Goal: Information Seeking & Learning: Learn about a topic

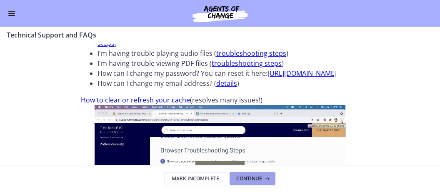
click at [255, 184] on button "Continue" at bounding box center [252, 178] width 46 height 13
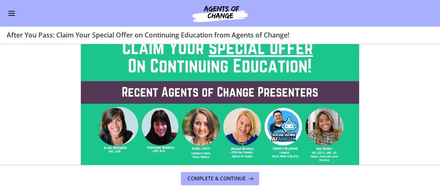
scroll to position [169, 0]
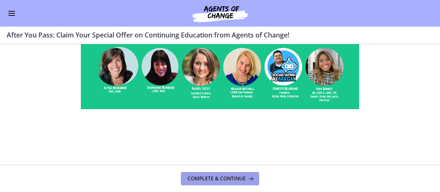
click at [187, 178] on button "Complete & continue" at bounding box center [220, 178] width 78 height 13
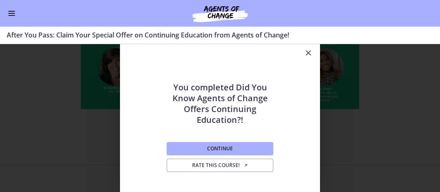
click at [308, 52] on icon "Close" at bounding box center [308, 53] width 10 height 10
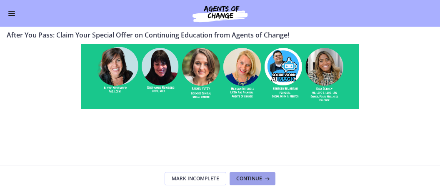
click at [253, 176] on span "Continue" at bounding box center [249, 178] width 26 height 7
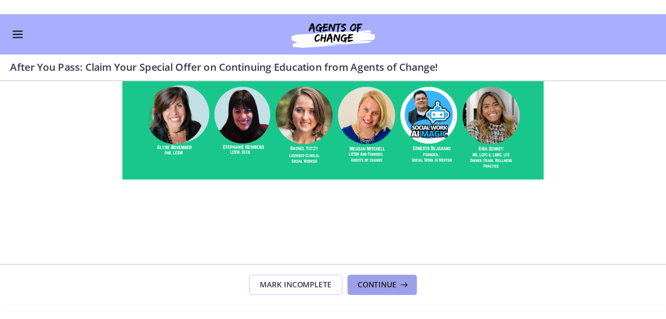
scroll to position [0, 0]
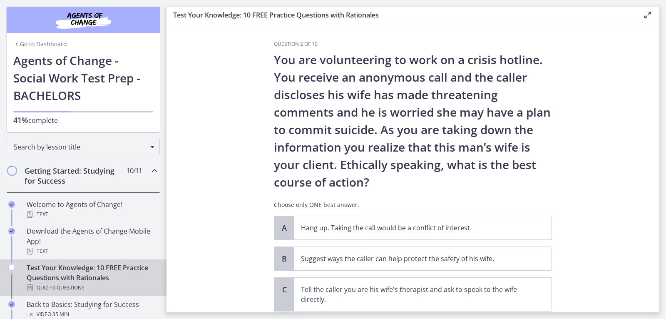
scroll to position [99, 0]
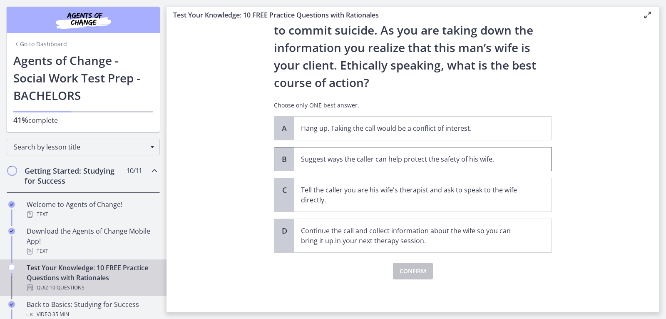
click at [343, 162] on p "Suggest ways the caller can help protect the safety of his wife." at bounding box center [414, 159] width 227 height 10
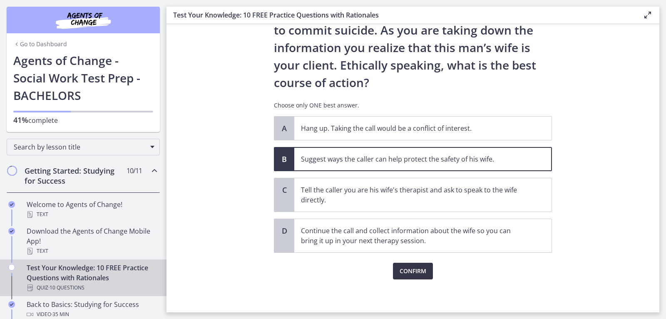
click at [408, 191] on span "Confirm" at bounding box center [413, 271] width 27 height 10
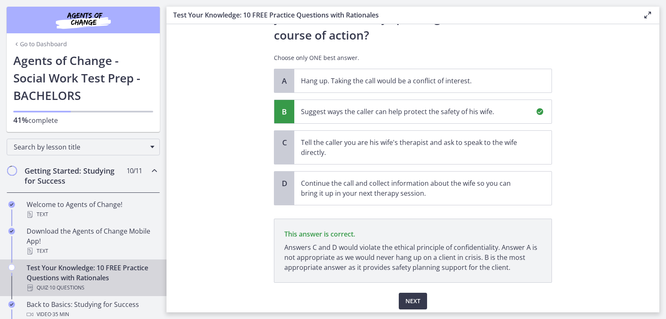
scroll to position [177, 0]
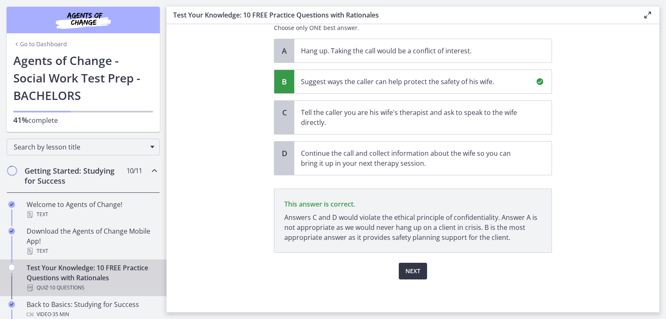
click at [401, 191] on button "Next" at bounding box center [413, 271] width 28 height 17
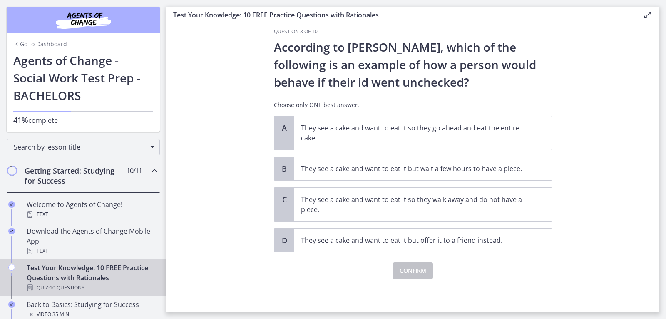
scroll to position [0, 0]
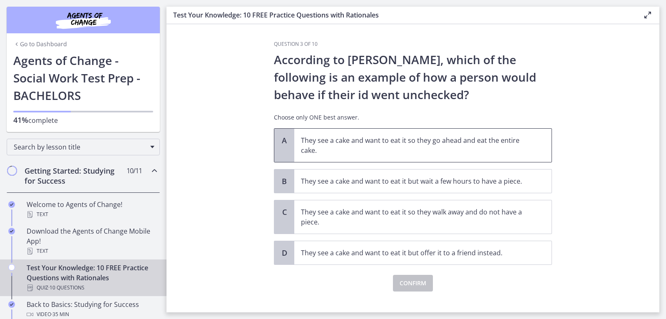
click at [314, 145] on p "They see a cake and want to eat it so they go ahead and eat the entire cake." at bounding box center [414, 145] width 227 height 20
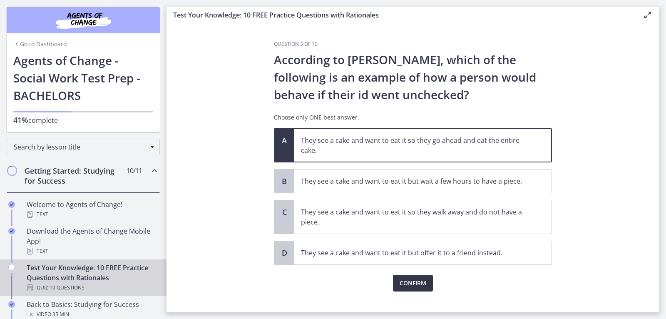
click at [404, 191] on span "Confirm" at bounding box center [413, 283] width 27 height 10
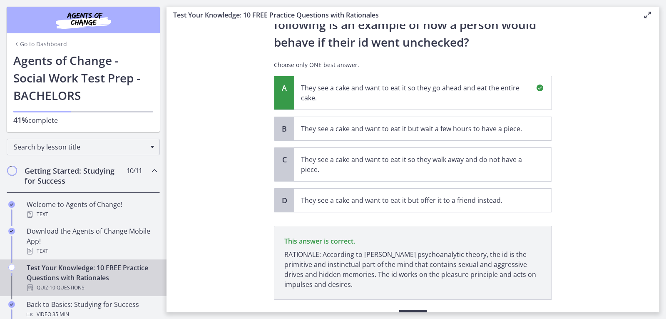
scroll to position [99, 0]
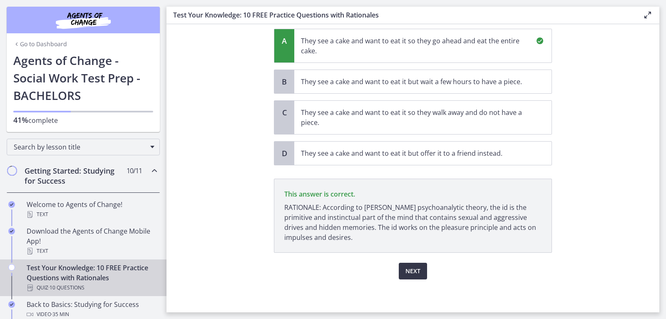
click at [411, 191] on span "Next" at bounding box center [412, 271] width 15 height 10
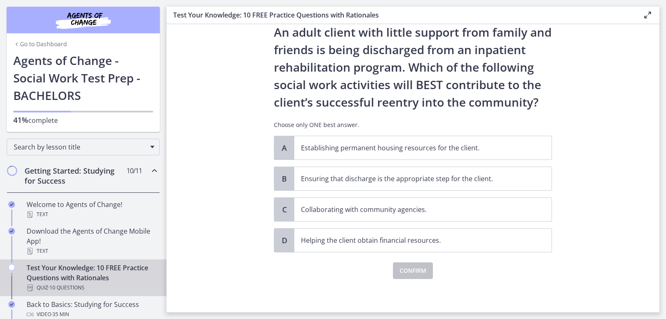
scroll to position [0, 0]
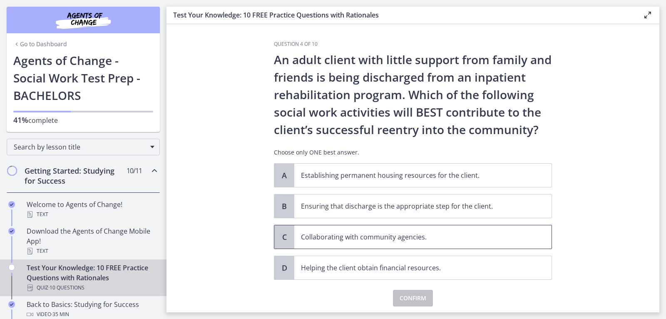
click at [376, 191] on span "Collaborating with community agencies." at bounding box center [422, 236] width 257 height 23
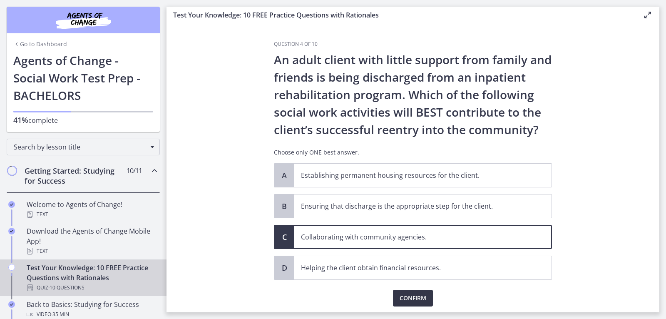
click at [405, 191] on span "Confirm" at bounding box center [413, 298] width 27 height 10
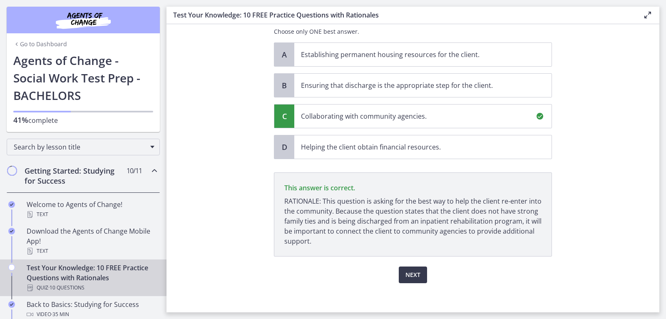
scroll to position [124, 0]
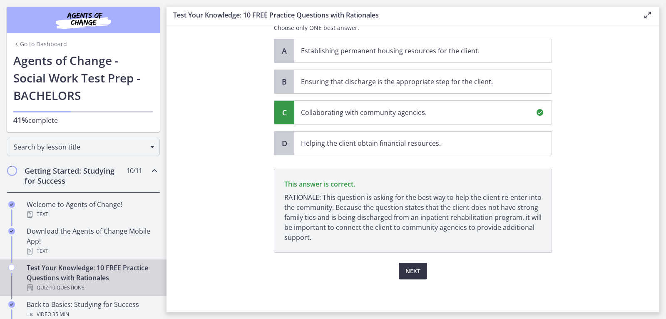
click at [406, 191] on span "Next" at bounding box center [412, 271] width 15 height 10
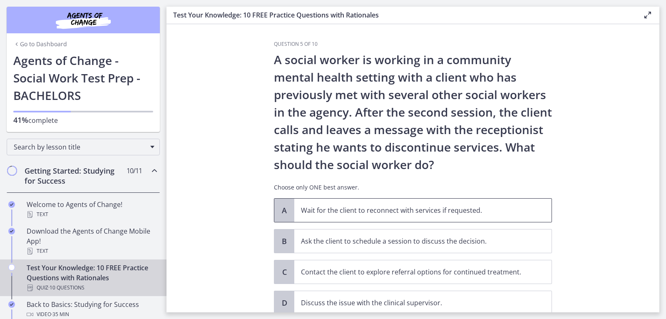
scroll to position [62, 0]
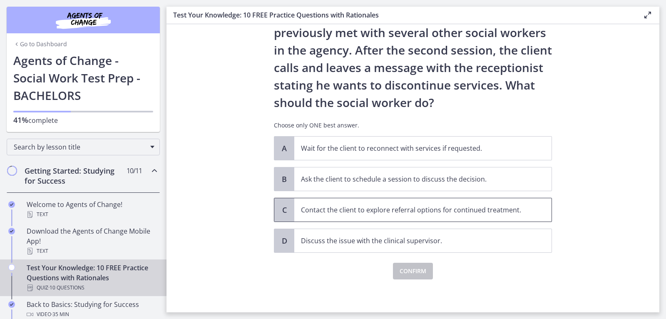
click at [375, 191] on span "Contact the client to explore referral options for continued treatment." at bounding box center [422, 209] width 257 height 23
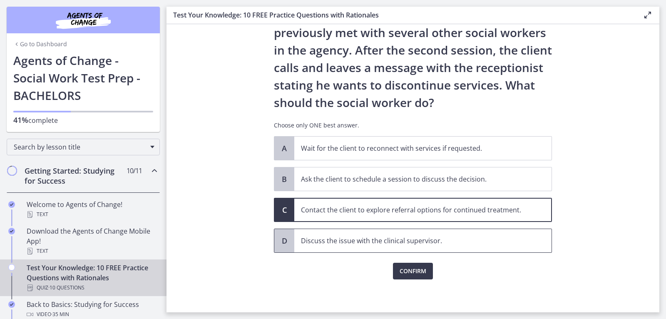
click at [348, 191] on p "Discuss the issue with the clinical supervisor." at bounding box center [414, 241] width 227 height 10
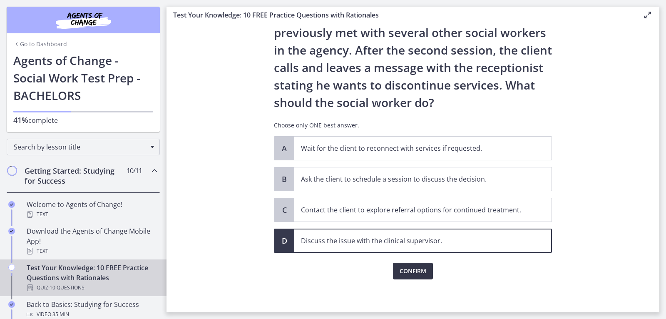
click at [403, 191] on span "Confirm" at bounding box center [413, 271] width 27 height 10
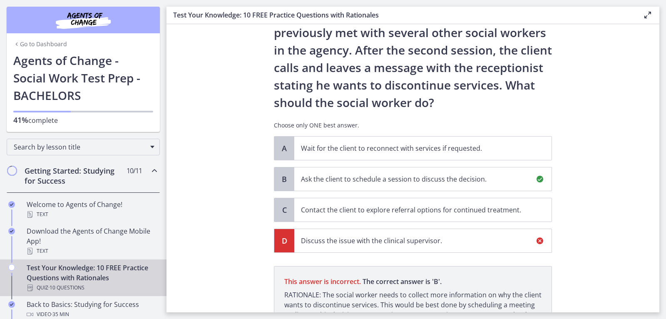
scroll to position [159, 0]
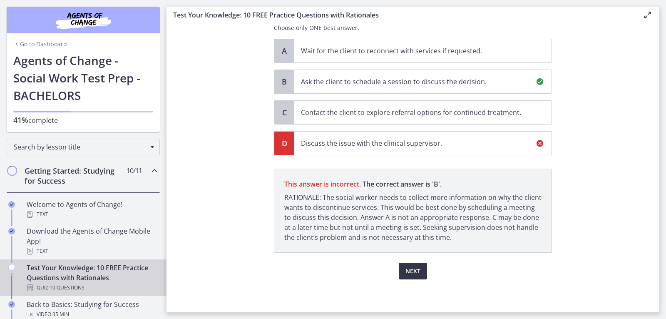
click at [415, 191] on span "Next" at bounding box center [412, 271] width 15 height 10
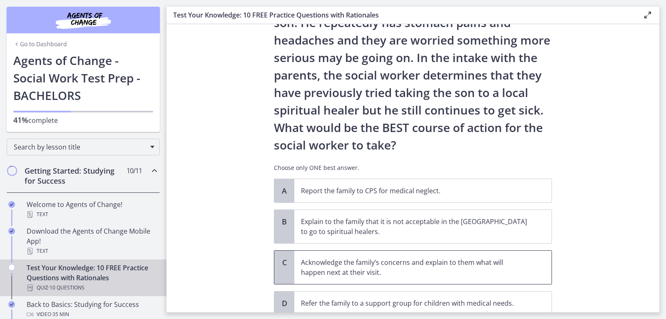
scroll to position [150, 0]
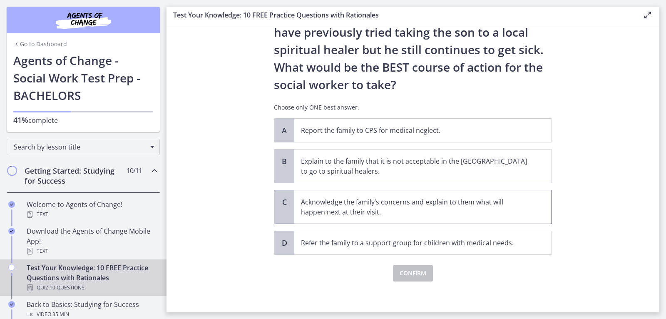
click at [343, 191] on p "Acknowledge the family’s concerns and explain to them what will happen next at …" at bounding box center [414, 207] width 227 height 20
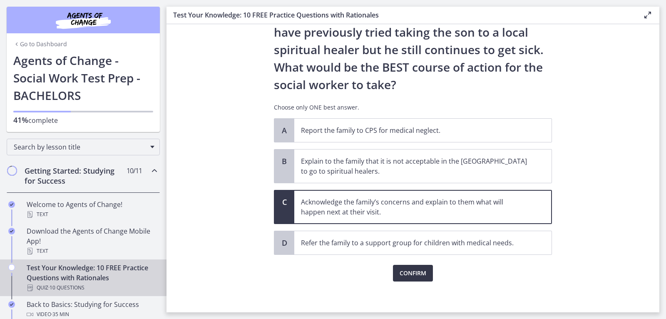
click at [403, 191] on span "Confirm" at bounding box center [413, 273] width 27 height 10
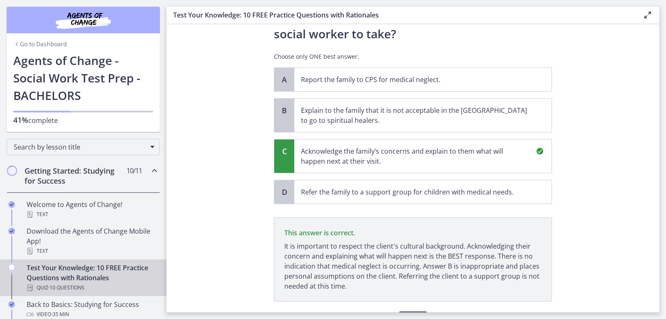
scroll to position [249, 0]
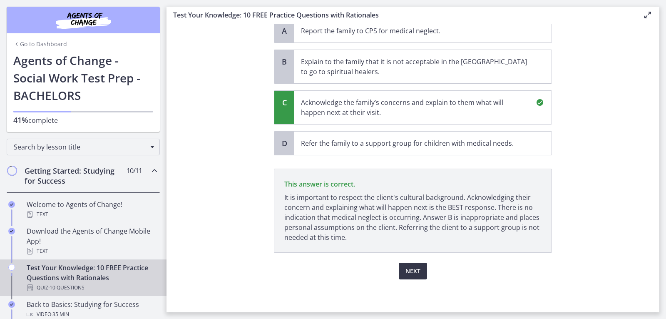
click at [411, 191] on span "Next" at bounding box center [412, 271] width 15 height 10
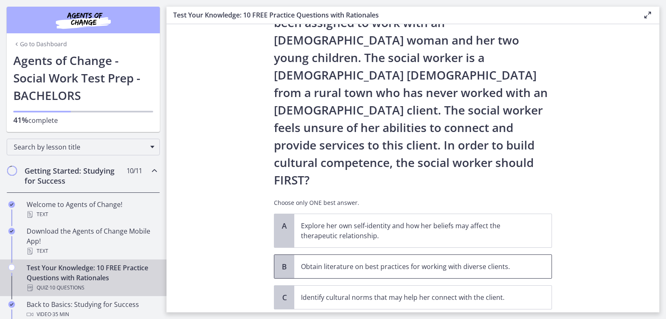
scroll to position [107, 0]
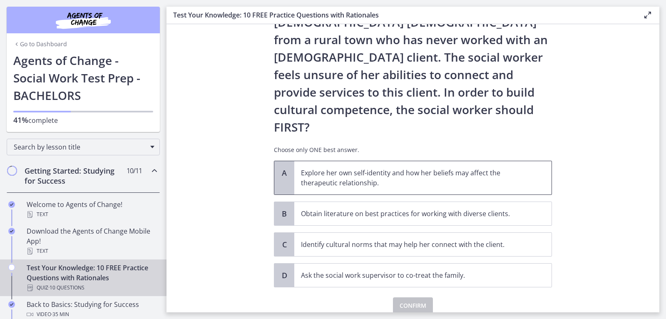
click at [343, 168] on p "Explore her own self-identity and how her beliefs may affect the therapeutic re…" at bounding box center [414, 178] width 227 height 20
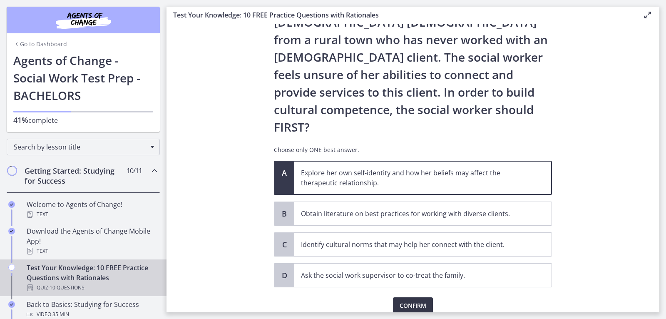
click at [400, 191] on span "Confirm" at bounding box center [413, 306] width 27 height 10
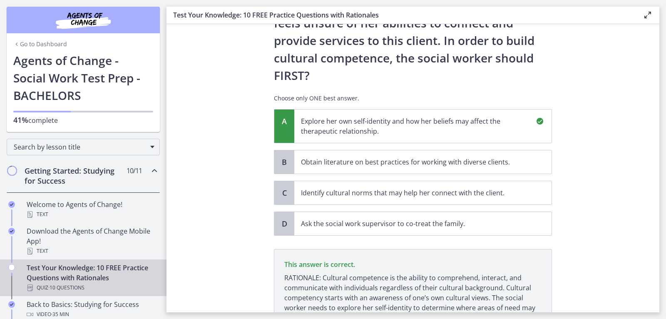
scroll to position [204, 0]
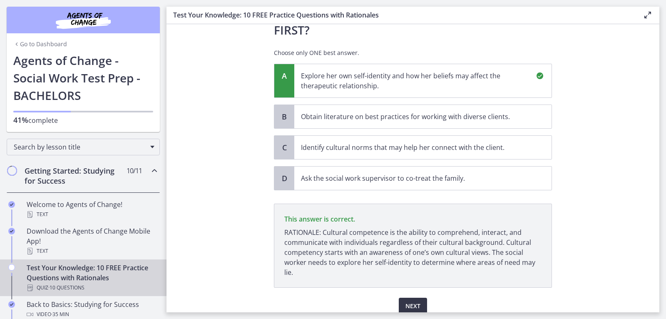
click at [415, 191] on span "Next" at bounding box center [412, 306] width 15 height 10
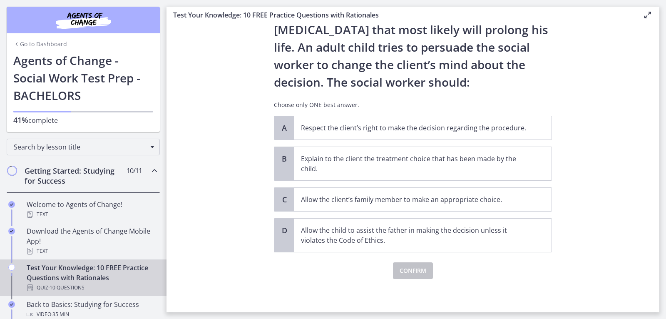
scroll to position [0, 0]
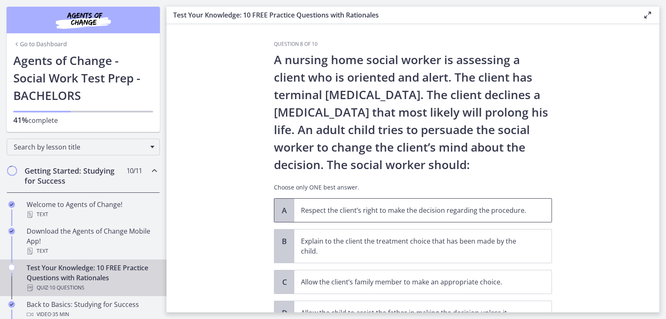
click at [439, 191] on p "Respect the client’s right to make the decision regarding the procedure." at bounding box center [414, 210] width 227 height 10
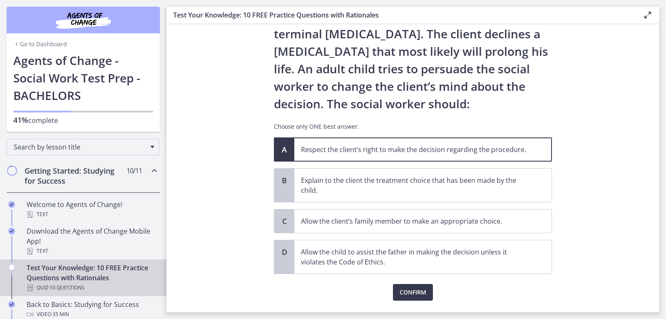
scroll to position [82, 0]
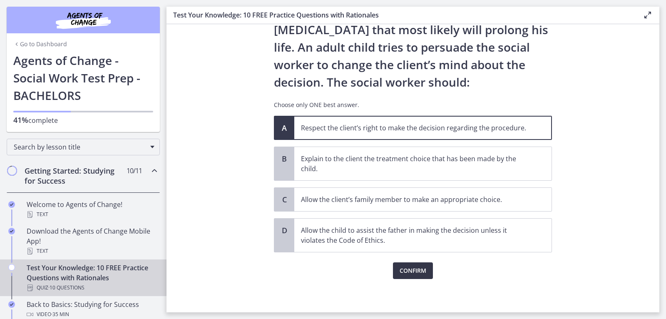
click at [408, 191] on span "Confirm" at bounding box center [413, 271] width 27 height 10
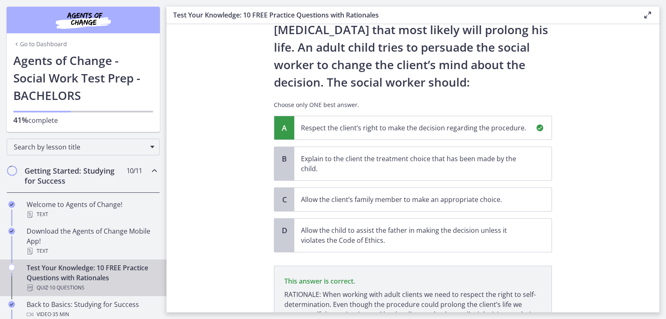
scroll to position [169, 0]
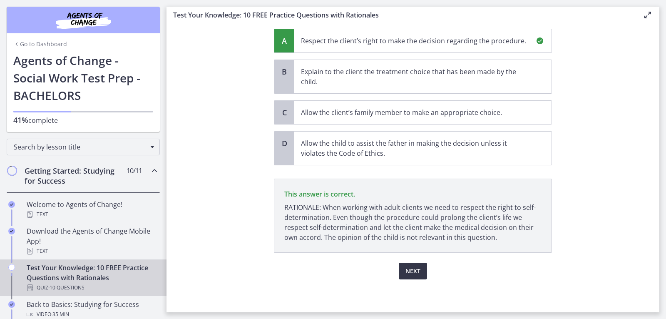
click at [411, 191] on button "Next" at bounding box center [413, 271] width 28 height 17
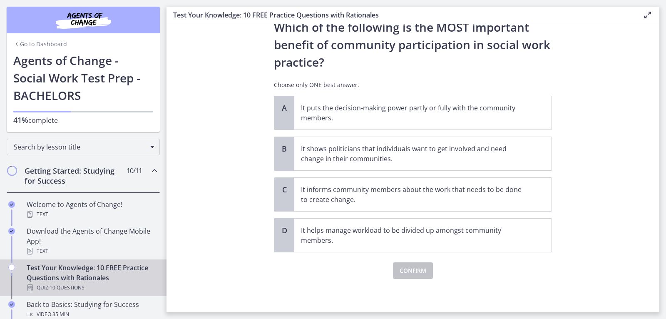
scroll to position [0, 0]
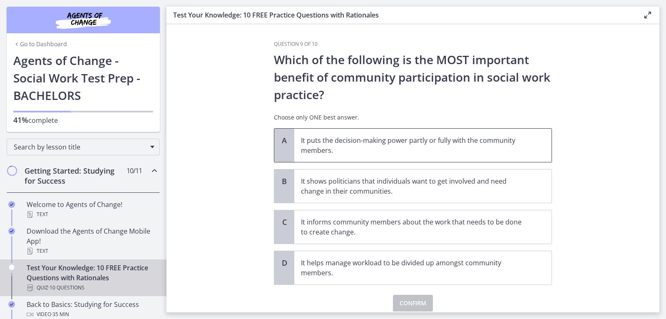
click at [335, 149] on p "It puts the decision-making power partly or fully with the community members." at bounding box center [414, 145] width 227 height 20
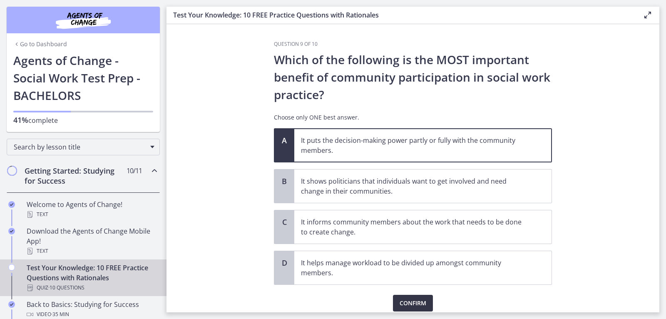
click at [398, 191] on button "Confirm" at bounding box center [413, 303] width 40 height 17
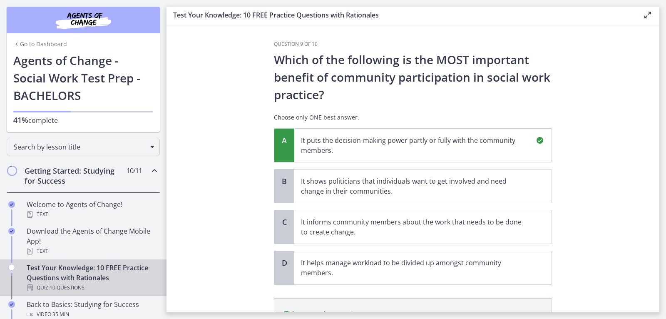
scroll to position [119, 0]
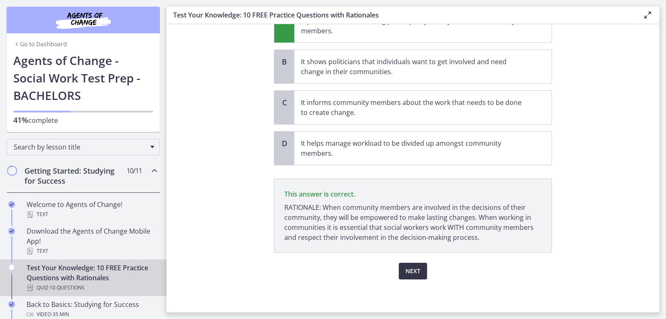
click at [418, 191] on span "Next" at bounding box center [412, 271] width 15 height 10
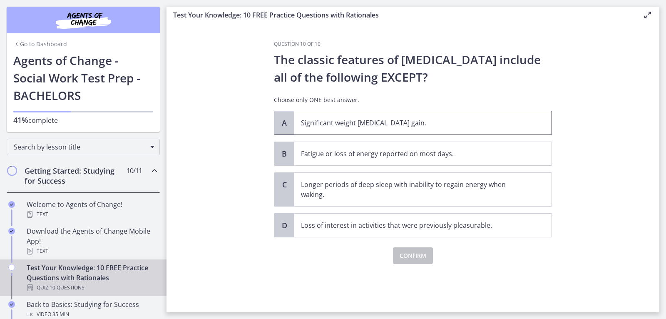
click at [321, 120] on p "Significant weight loss or weight gain." at bounding box center [414, 123] width 227 height 10
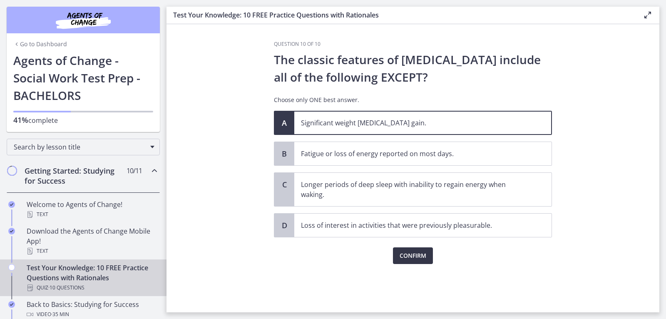
click at [405, 191] on span "Confirm" at bounding box center [413, 256] width 27 height 10
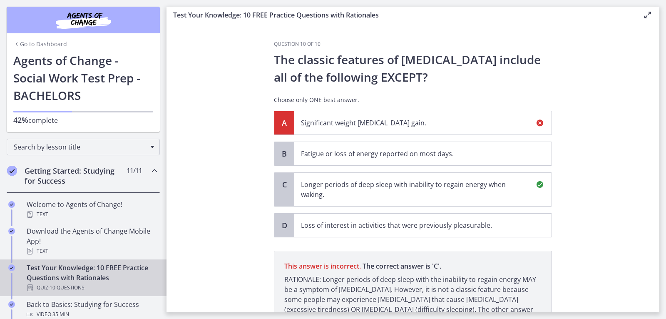
scroll to position [82, 0]
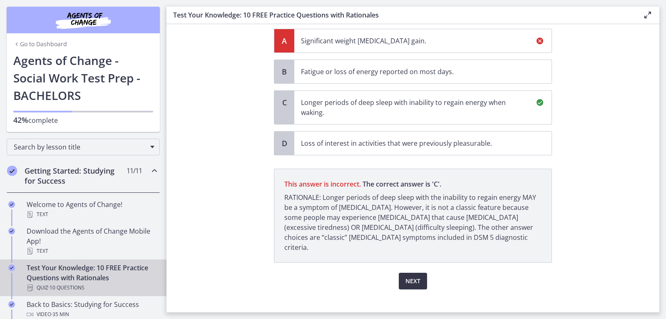
click at [403, 191] on button "Next" at bounding box center [413, 281] width 28 height 17
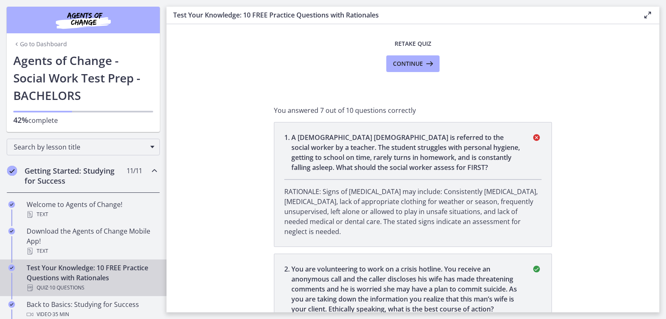
scroll to position [0, 0]
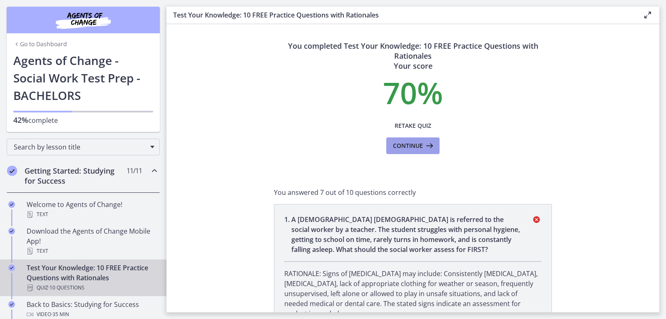
click at [415, 147] on span "Continue" at bounding box center [408, 146] width 30 height 10
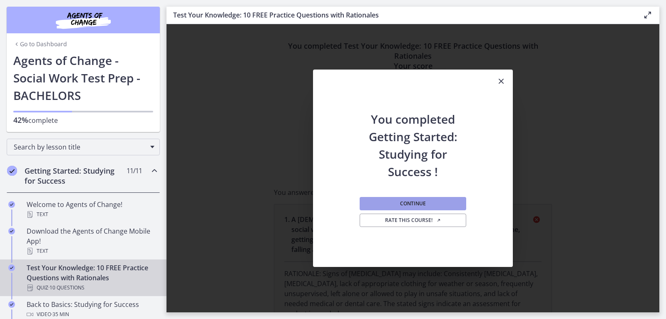
click at [393, 191] on button "Continue" at bounding box center [413, 203] width 107 height 13
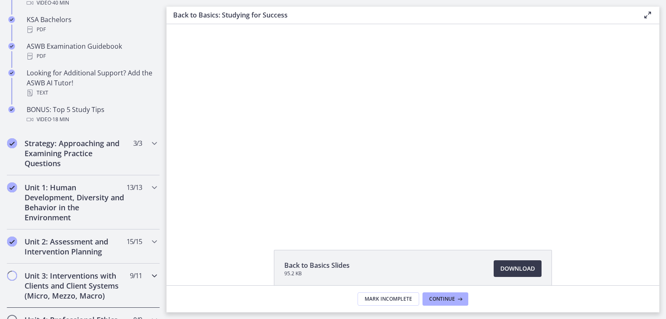
scroll to position [450, 0]
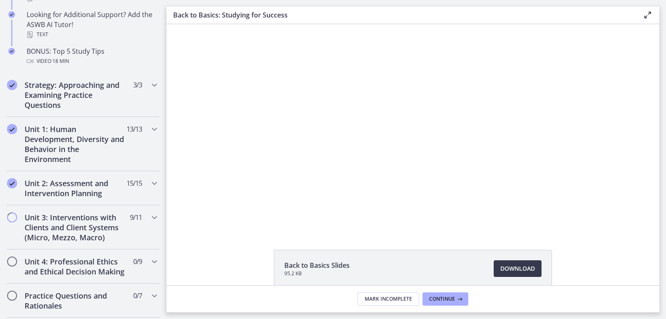
drag, startPoint x: 229, startPoint y: 202, endPoint x: 246, endPoint y: 210, distance: 18.4
click at [232, 191] on div "Click for sound @keyframes VOLUME_SMALL_WAVE_FLASH { 0% { opacity: 0; } 33% { o…" at bounding box center [413, 127] width 493 height 206
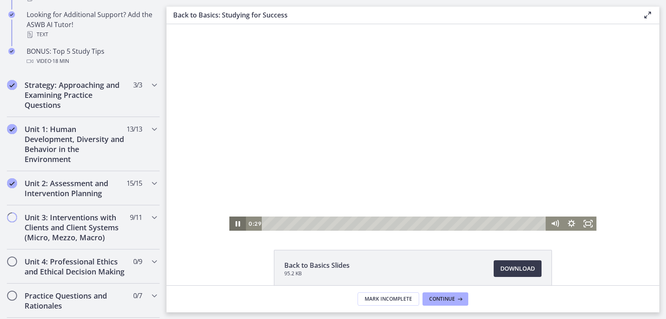
click at [239, 191] on icon "Pause" at bounding box center [238, 223] width 5 height 5
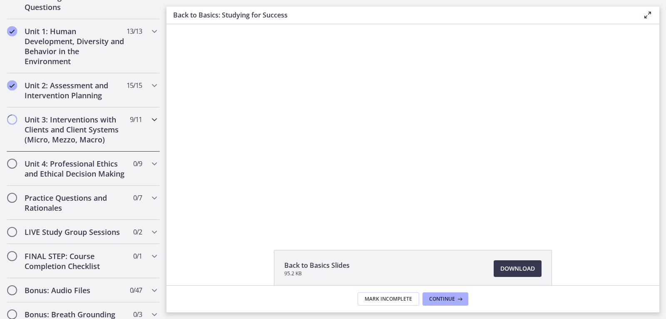
scroll to position [599, 0]
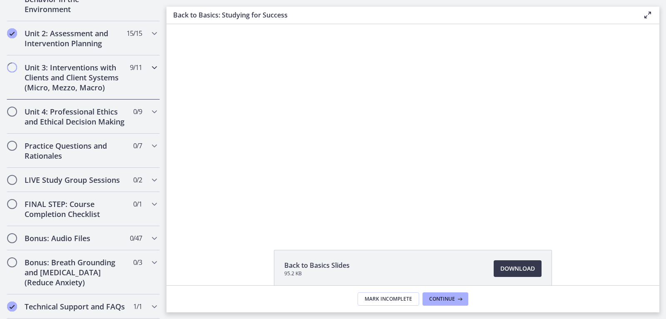
click at [55, 89] on h2 "Unit 3: Interventions with Clients and Client Systems (Micro, Mezzo, Macro)" at bounding box center [76, 77] width 102 height 30
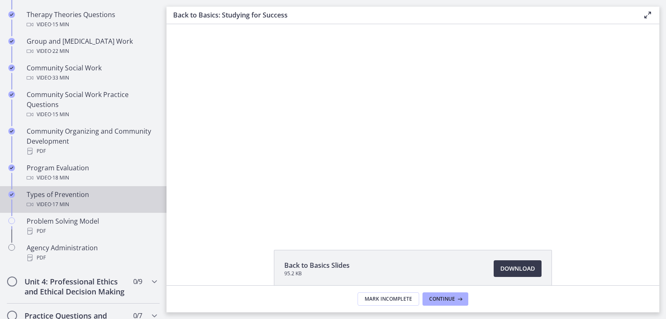
scroll to position [270, 0]
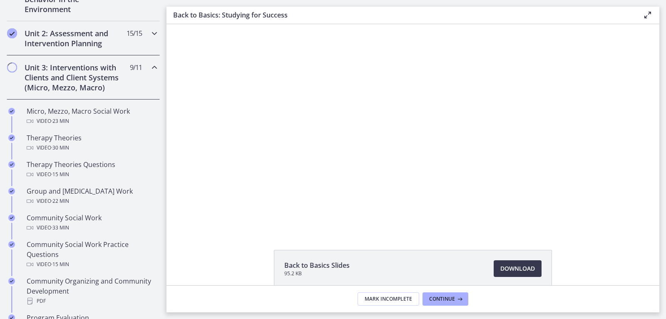
click at [98, 48] on div "Unit 2: Assessment and Intervention Planning 15 / 15 Completed" at bounding box center [83, 38] width 153 height 34
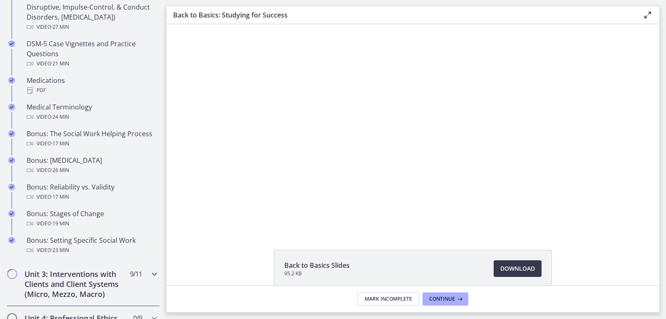
scroll to position [719, 0]
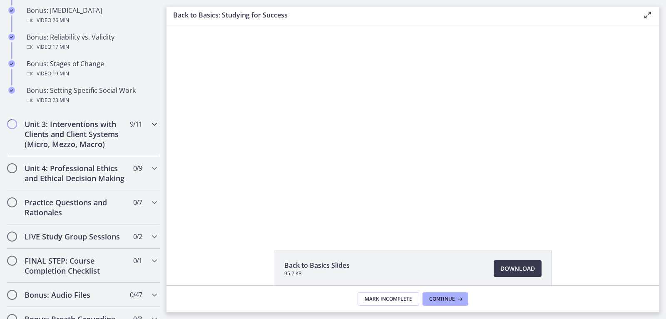
click at [77, 137] on h2 "Unit 3: Interventions with Clients and Client Systems (Micro, Mezzo, Macro)" at bounding box center [76, 134] width 102 height 30
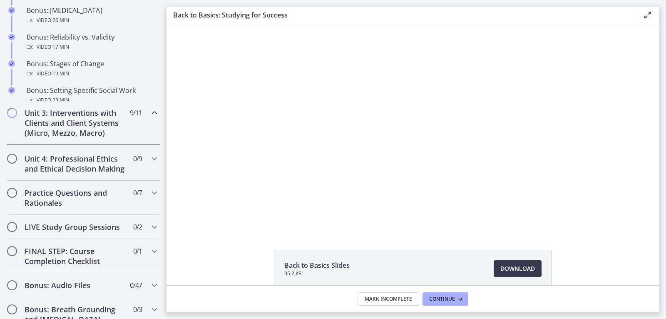
scroll to position [627, 0]
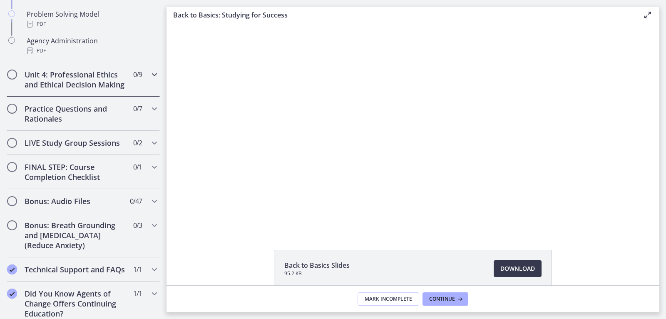
click at [156, 74] on icon "Chapters" at bounding box center [154, 75] width 10 height 10
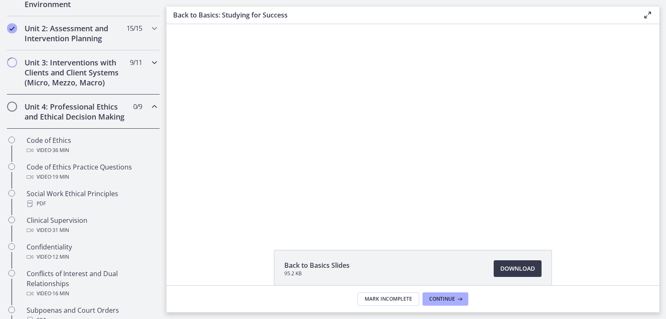
scroll to position [231, 0]
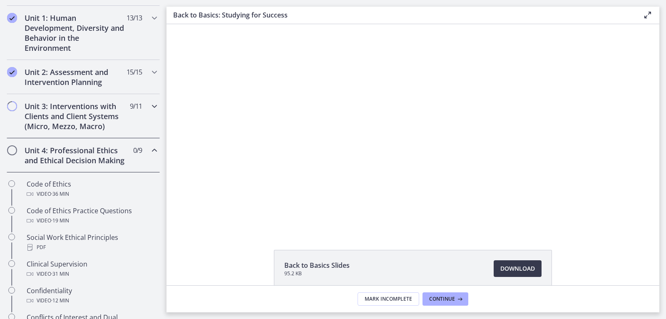
click at [76, 127] on h2 "Unit 3: Interventions with Clients and Client Systems (Micro, Mezzo, Macro)" at bounding box center [76, 116] width 102 height 30
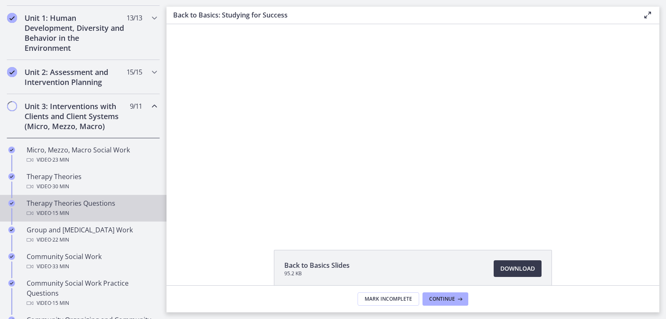
click at [83, 191] on div "Therapy Theories Questions Video · 15 min" at bounding box center [92, 208] width 130 height 20
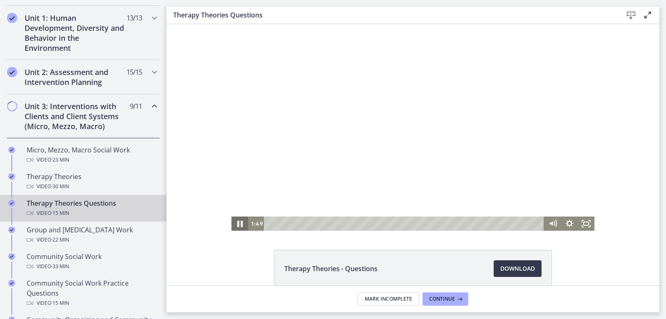
click at [241, 191] on icon "Pause" at bounding box center [239, 224] width 5 height 7
click at [439, 191] on span "Download Opens in a new window" at bounding box center [517, 269] width 35 height 10
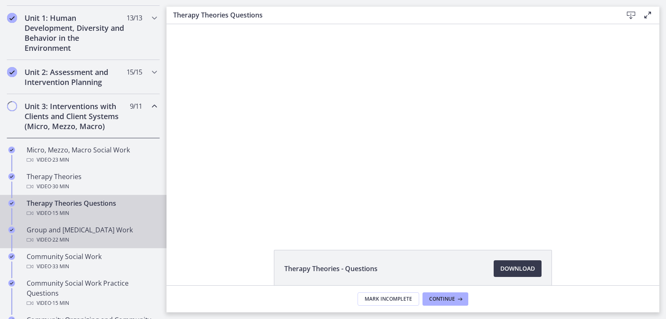
click at [55, 191] on span "· 22 min" at bounding box center [60, 240] width 18 height 10
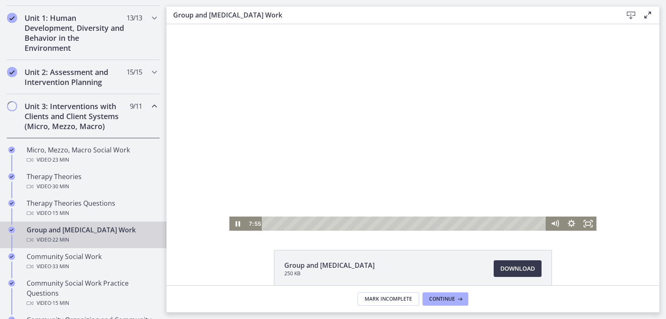
click at [259, 191] on div "7:55" at bounding box center [396, 223] width 301 height 14
click at [239, 191] on icon "Pause" at bounding box center [237, 223] width 17 height 14
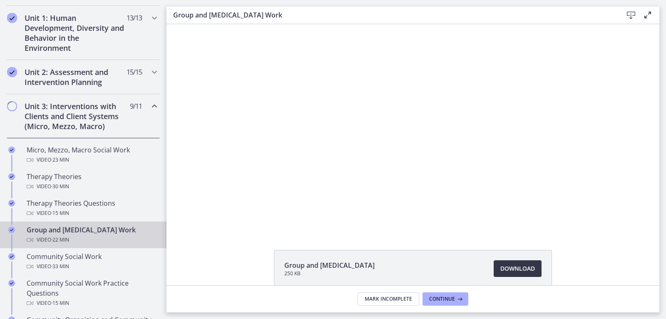
click at [439, 191] on span "Download Opens in a new window" at bounding box center [517, 269] width 35 height 10
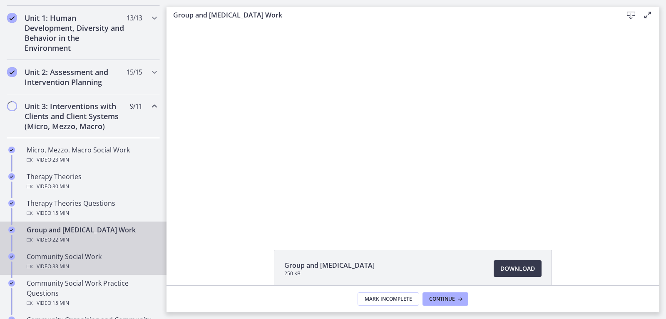
click at [75, 191] on div "Community Social Work Video · 33 min" at bounding box center [92, 261] width 130 height 20
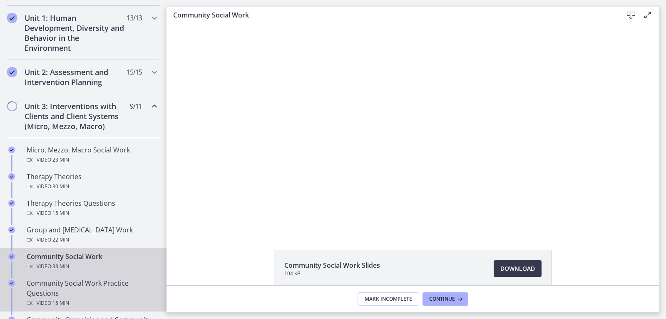
click at [89, 191] on div "Community Social Work Practice Questions Video · 15 min" at bounding box center [92, 293] width 130 height 30
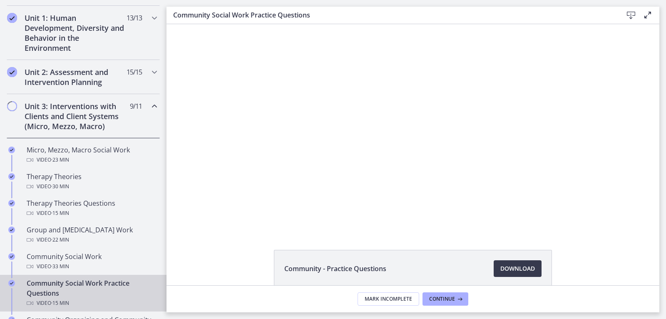
click at [439, 13] on icon at bounding box center [631, 15] width 10 height 10
click at [439, 5] on main "Community Social Work Practice Questions Download Enable fullscreen Community -…" at bounding box center [417, 159] width 500 height 319
click at [439, 191] on span "Download Opens in a new window" at bounding box center [517, 269] width 35 height 10
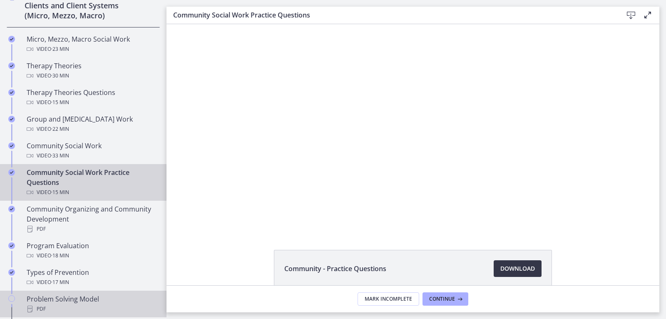
scroll to position [381, 0]
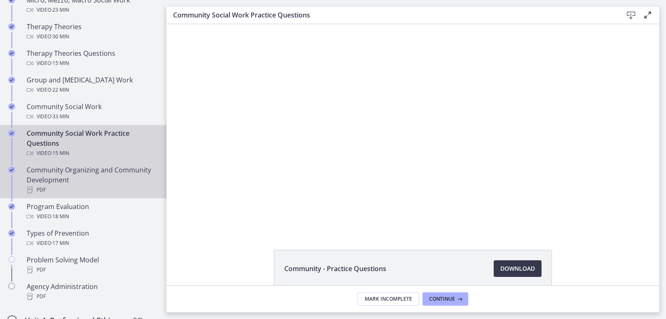
click at [46, 174] on div "Community Organizing and Community Development PDF" at bounding box center [92, 180] width 130 height 30
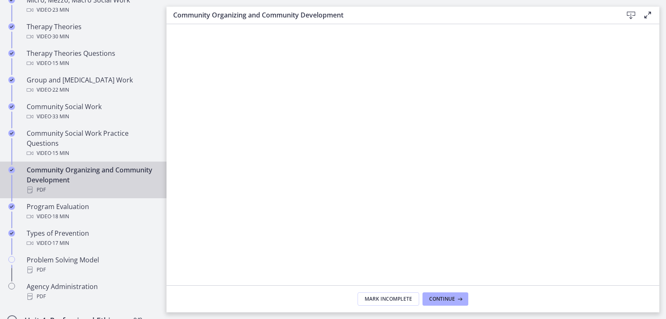
click at [439, 14] on icon at bounding box center [631, 15] width 10 height 10
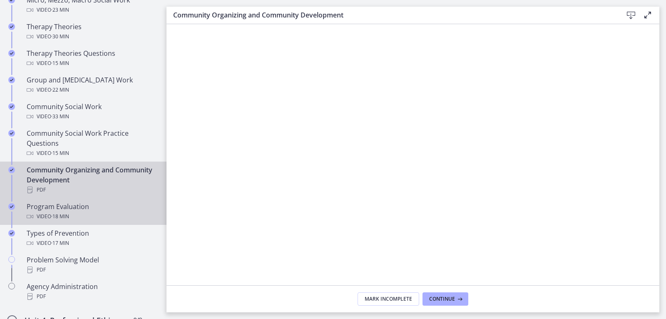
click at [61, 191] on div "Program Evaluation Video · 18 min" at bounding box center [92, 211] width 130 height 20
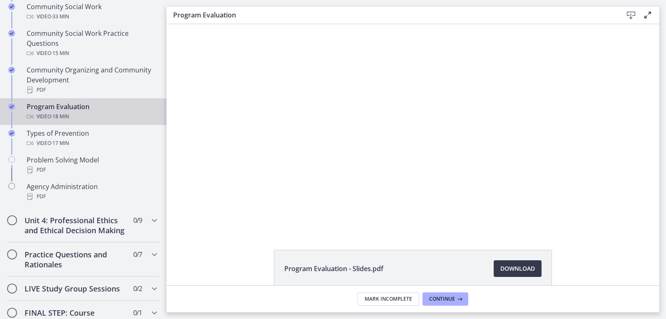
scroll to position [531, 0]
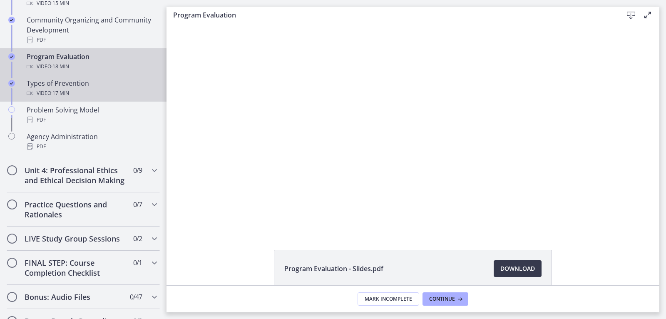
click at [62, 90] on span "· 17 min" at bounding box center [60, 93] width 18 height 10
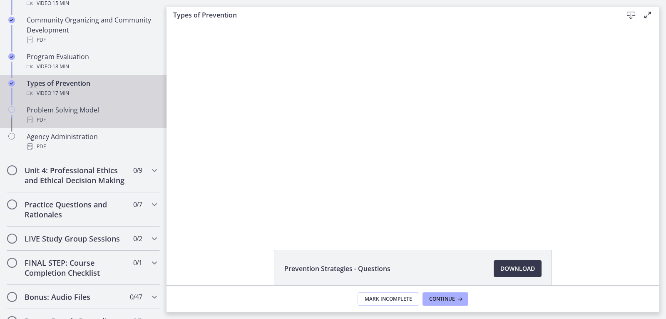
click at [64, 112] on div "Problem Solving Model PDF" at bounding box center [92, 115] width 130 height 20
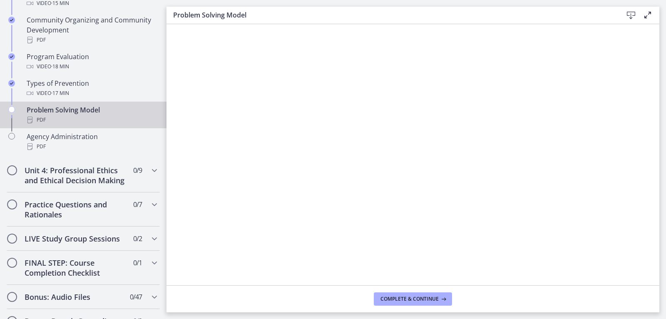
click at [439, 16] on icon at bounding box center [631, 15] width 10 height 10
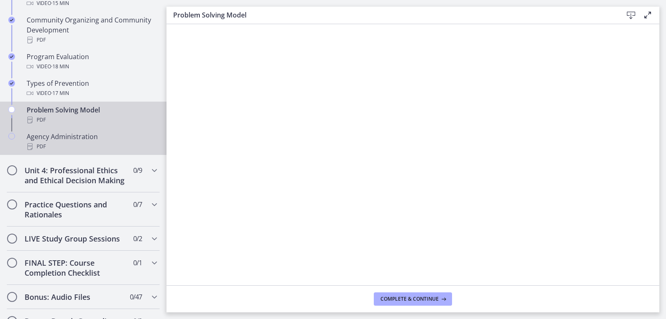
click at [58, 143] on div "PDF" at bounding box center [92, 147] width 130 height 10
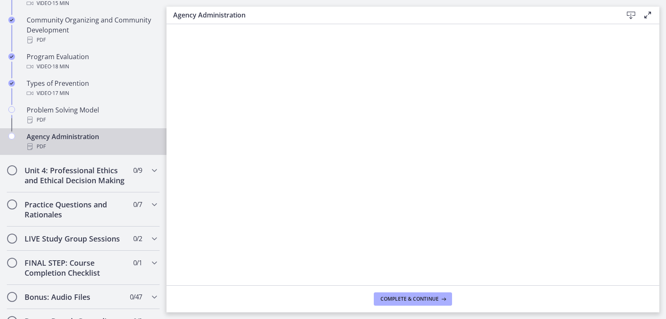
click at [439, 17] on icon at bounding box center [631, 15] width 10 height 10
click at [74, 172] on h2 "Unit 4: Professional Ethics and Ethical Decision Making" at bounding box center [76, 175] width 102 height 20
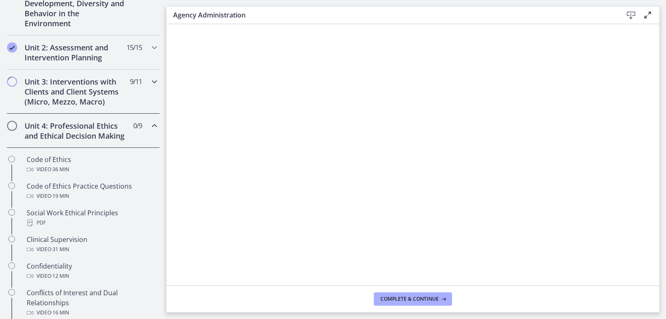
scroll to position [229, 0]
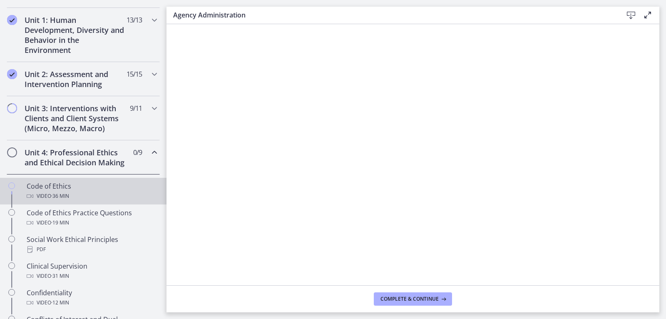
click at [63, 191] on span "· 36 min" at bounding box center [60, 196] width 18 height 10
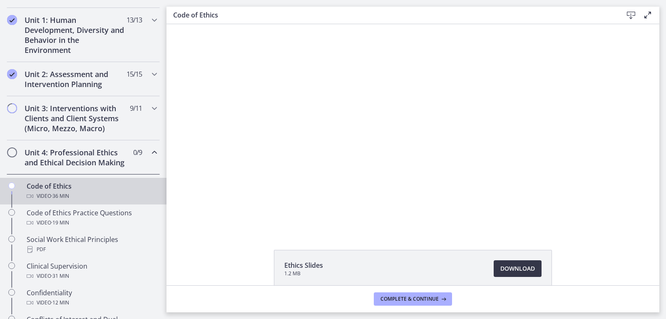
click at [439, 191] on span "Download Opens in a new window" at bounding box center [517, 269] width 35 height 10
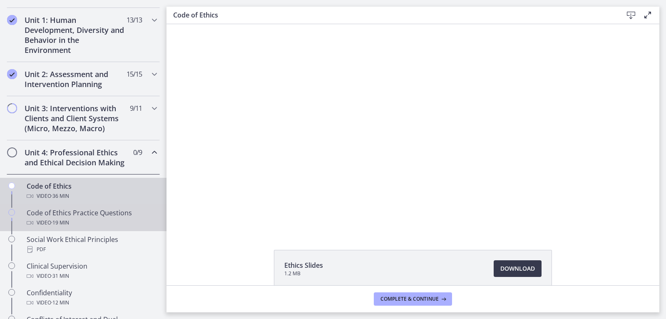
click at [69, 191] on span "· 19 min" at bounding box center [60, 223] width 18 height 10
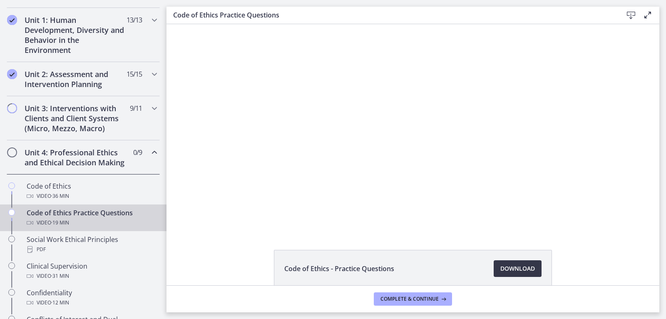
click at [439, 191] on span "Download Opens in a new window" at bounding box center [517, 269] width 35 height 10
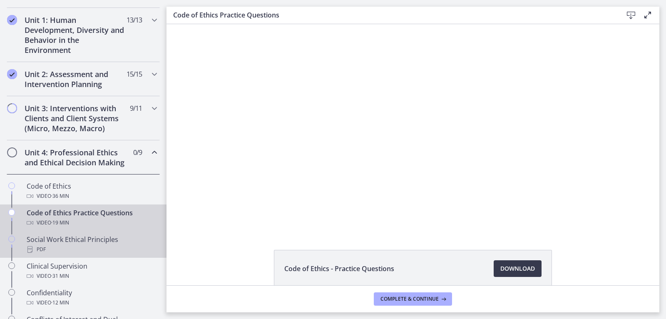
click at [80, 191] on div "PDF" at bounding box center [92, 249] width 130 height 10
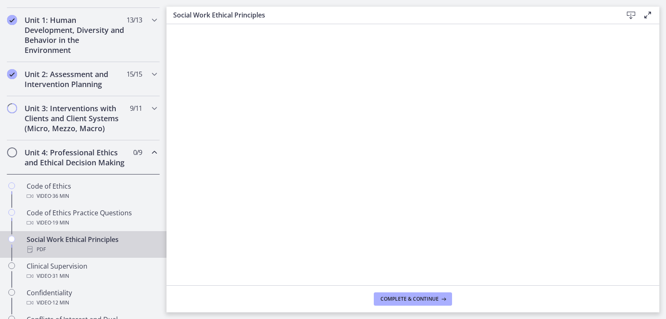
click at [439, 14] on icon at bounding box center [631, 15] width 10 height 10
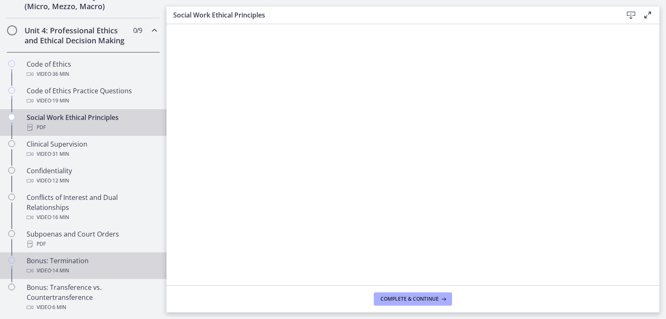
scroll to position [379, 0]
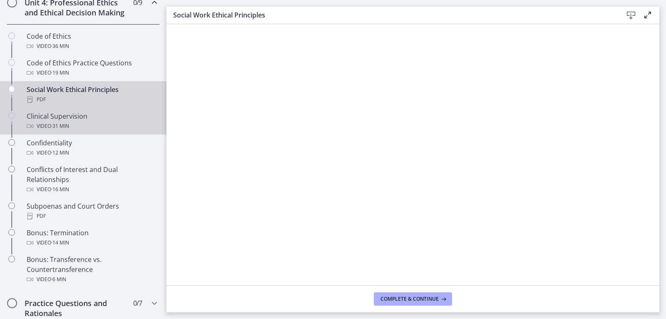
click at [52, 113] on div "Clinical Supervision Video · 31 min" at bounding box center [92, 121] width 130 height 20
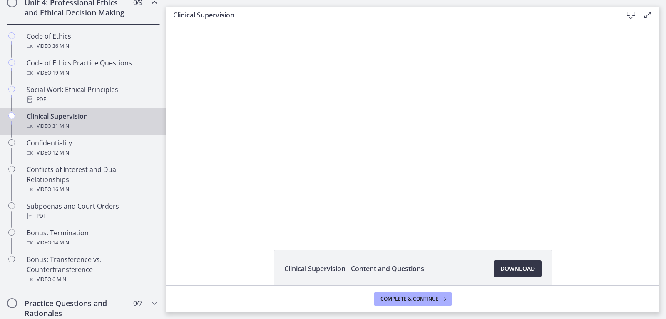
click at [439, 191] on span "Download Opens in a new window" at bounding box center [517, 269] width 35 height 10
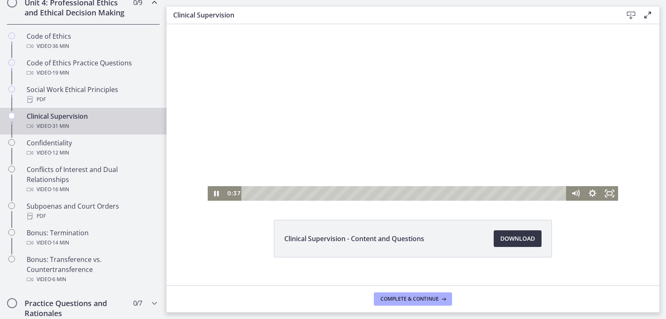
scroll to position [42, 0]
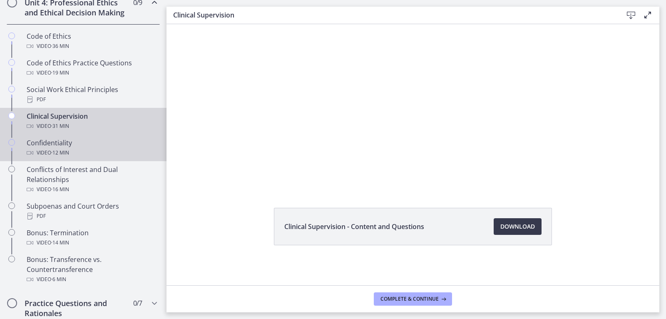
click at [40, 148] on div "Video · 12 min" at bounding box center [92, 153] width 130 height 10
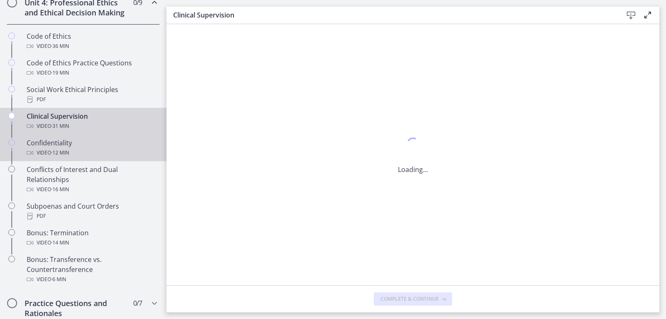
scroll to position [0, 0]
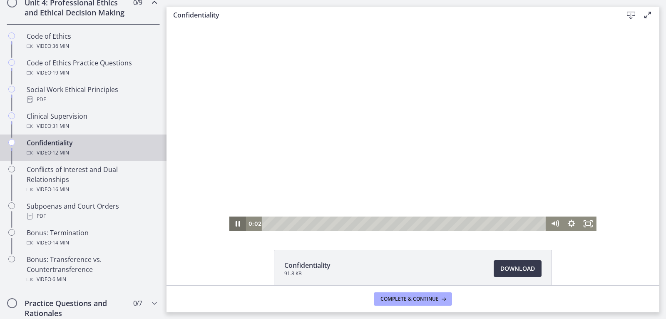
click at [236, 191] on icon "Pause" at bounding box center [238, 223] width 5 height 5
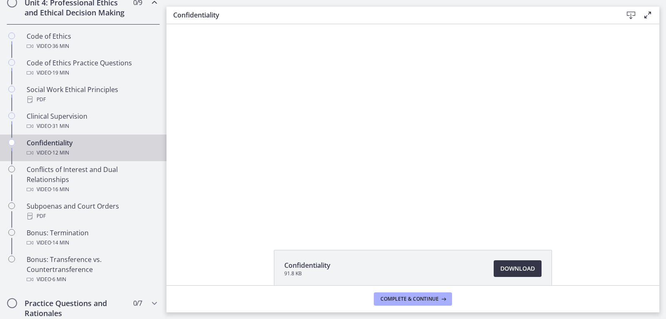
click at [439, 191] on span "Download Opens in a new window" at bounding box center [517, 269] width 35 height 10
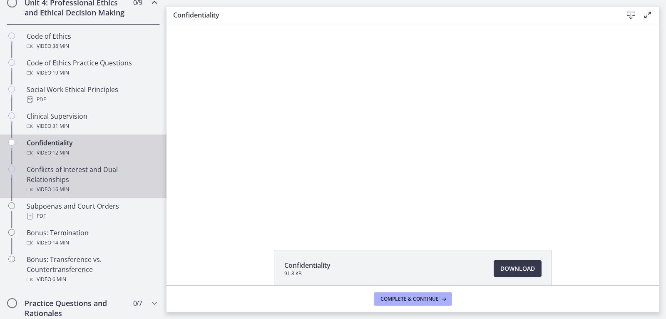
click at [58, 177] on div "Conflicts of Interest and Dual Relationships Video · 16 min" at bounding box center [92, 179] width 130 height 30
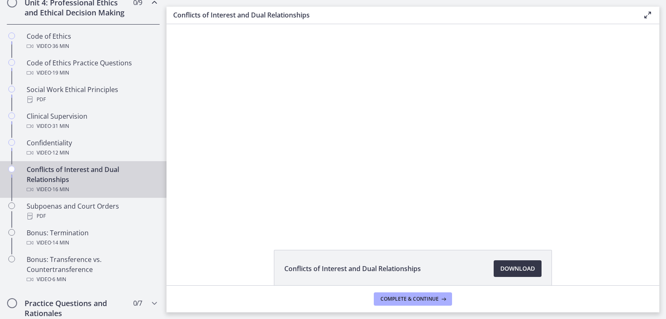
click at [439, 191] on span "Download Opens in a new window" at bounding box center [517, 269] width 35 height 10
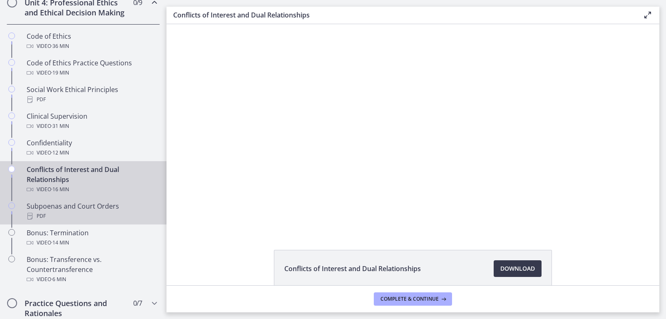
click at [39, 191] on div "PDF" at bounding box center [92, 216] width 130 height 10
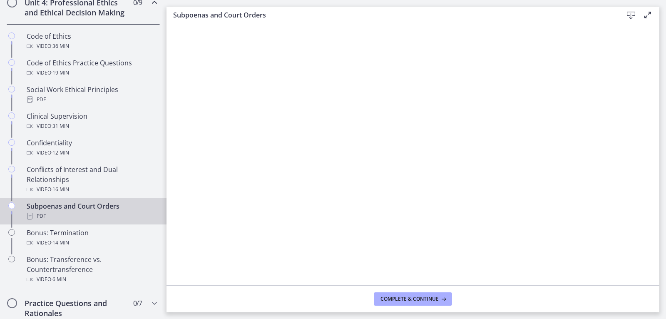
click at [439, 15] on icon at bounding box center [631, 15] width 10 height 10
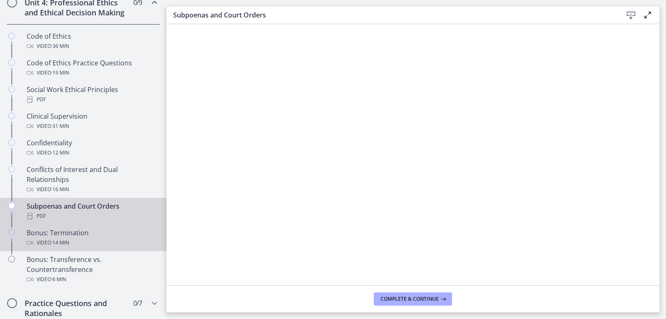
click at [63, 191] on div "Bonus: Termination Video · 14 min" at bounding box center [92, 238] width 130 height 20
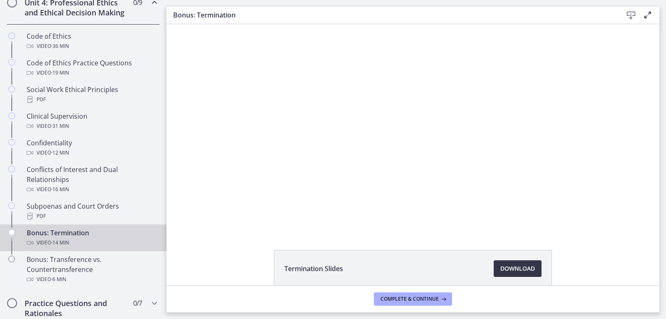
click at [439, 191] on span "Download Opens in a new window" at bounding box center [517, 269] width 35 height 10
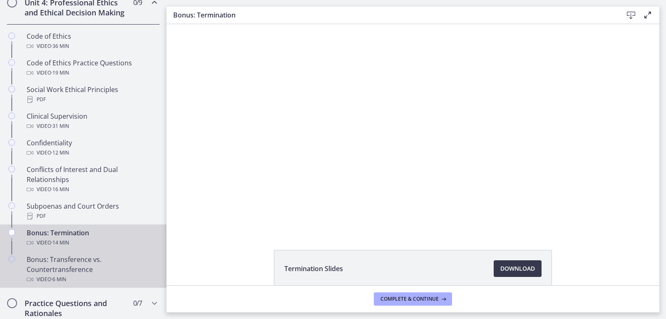
click at [69, 191] on div "Bonus: Transference vs. Countertransference Video · 6 min" at bounding box center [92, 269] width 130 height 30
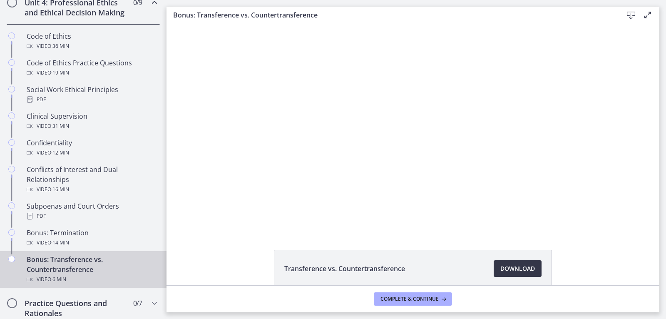
click at [439, 191] on link "Download Opens in a new window" at bounding box center [518, 268] width 48 height 17
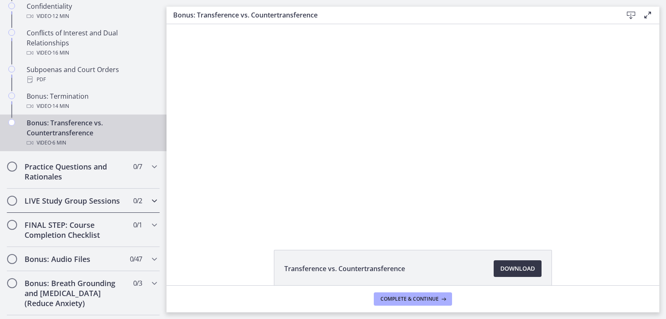
scroll to position [529, 0]
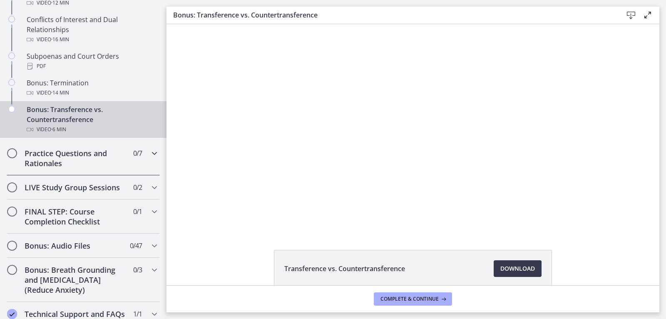
click at [58, 160] on h2 "Practice Questions and Rationales" at bounding box center [76, 158] width 102 height 20
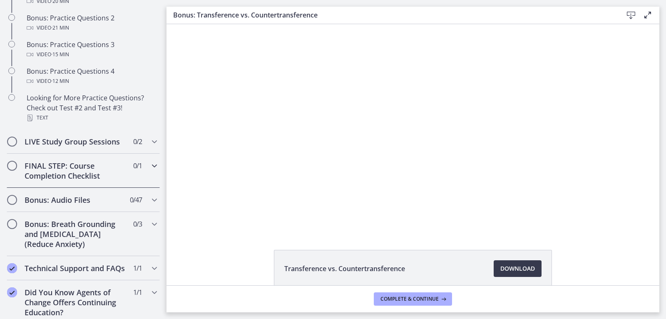
scroll to position [371, 0]
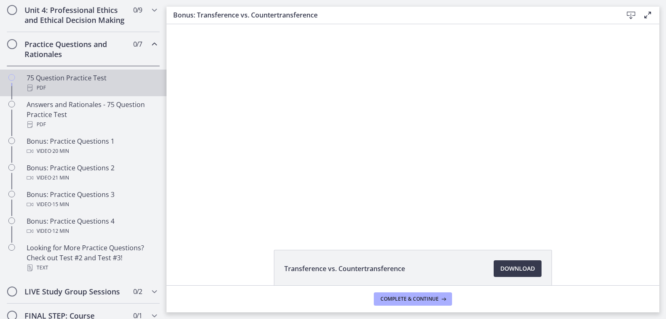
click at [64, 84] on div "PDF" at bounding box center [92, 88] width 130 height 10
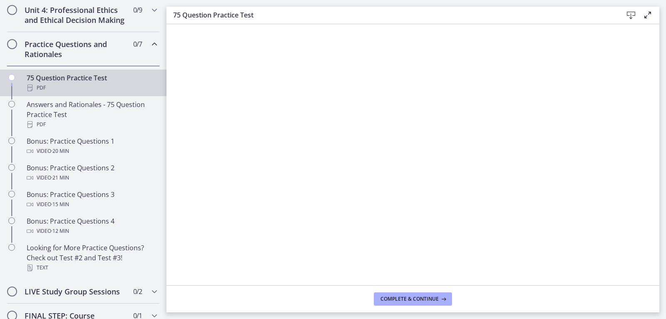
click at [439, 17] on icon at bounding box center [631, 15] width 10 height 10
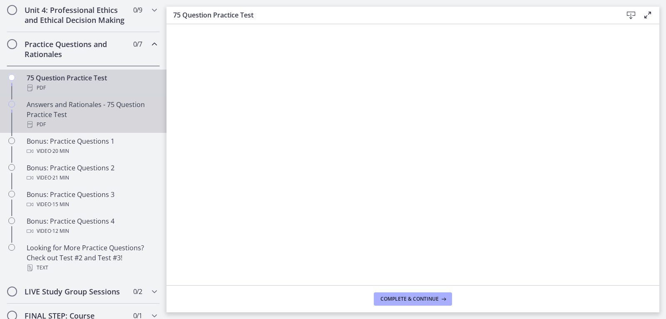
click at [63, 112] on div "Answers and Rationales - 75 Question Practice Test PDF" at bounding box center [92, 114] width 130 height 30
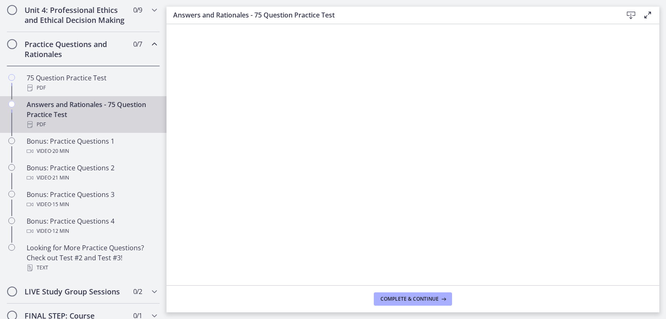
click at [439, 12] on icon at bounding box center [631, 15] width 10 height 10
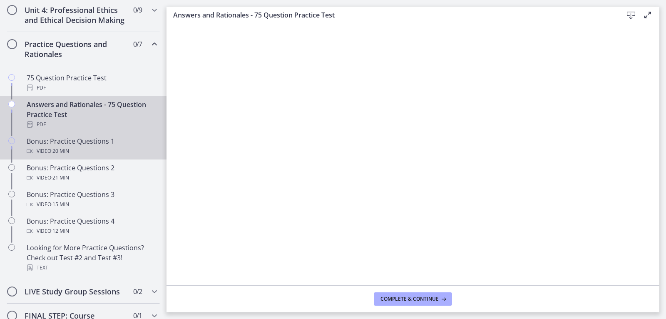
click at [48, 140] on div "Bonus: Practice Questions 1 Video · 20 min" at bounding box center [92, 146] width 130 height 20
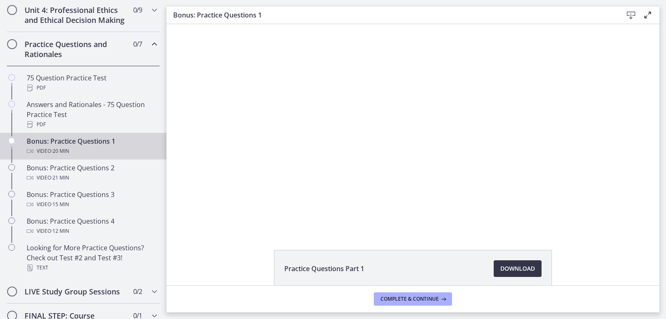
click at [439, 191] on span "Download Opens in a new window" at bounding box center [517, 269] width 35 height 10
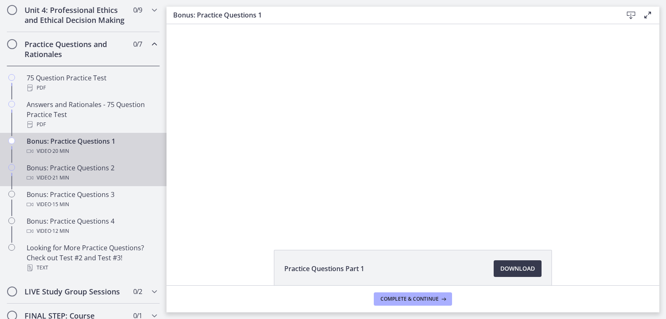
click at [77, 174] on div "Video · 21 min" at bounding box center [92, 178] width 130 height 10
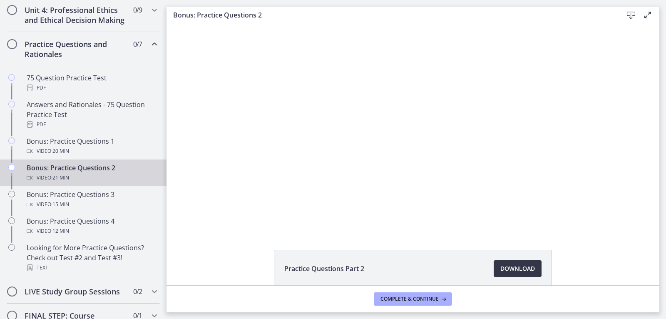
click at [439, 191] on span "Download Opens in a new window" at bounding box center [517, 269] width 35 height 10
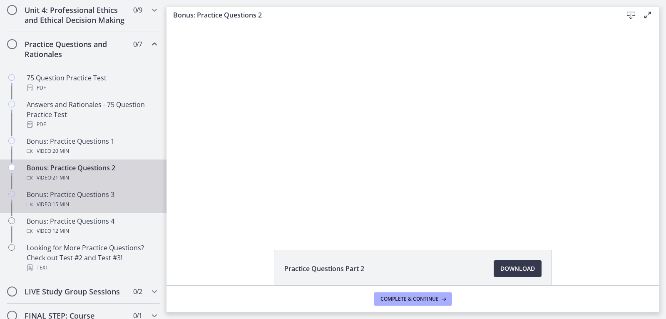
click at [53, 191] on div "Bonus: Practice Questions 3 Video · 15 min" at bounding box center [92, 199] width 130 height 20
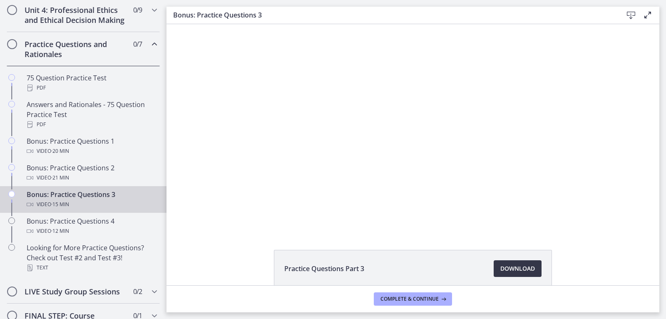
click at [439, 191] on span "Download Opens in a new window" at bounding box center [517, 269] width 35 height 10
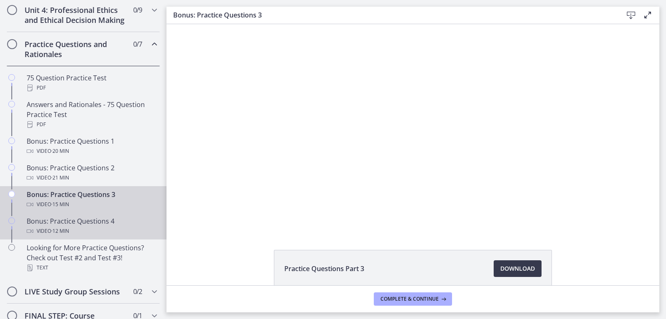
click at [68, 191] on div "Bonus: Practice Questions 4 Video · 12 min" at bounding box center [92, 226] width 130 height 20
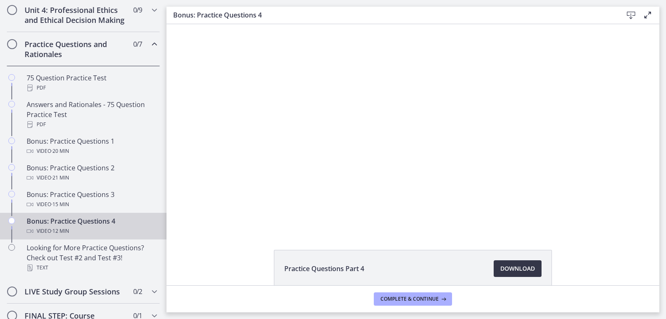
click at [439, 191] on span "Download Opens in a new window" at bounding box center [517, 269] width 35 height 10
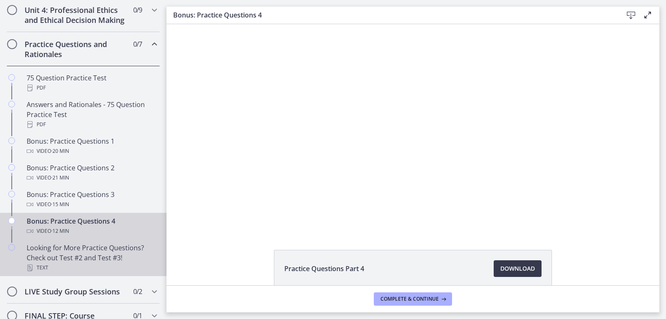
click at [75, 191] on div "Looking for More Practice Questions? Check out Test #2 and Test #3! Text" at bounding box center [92, 258] width 130 height 30
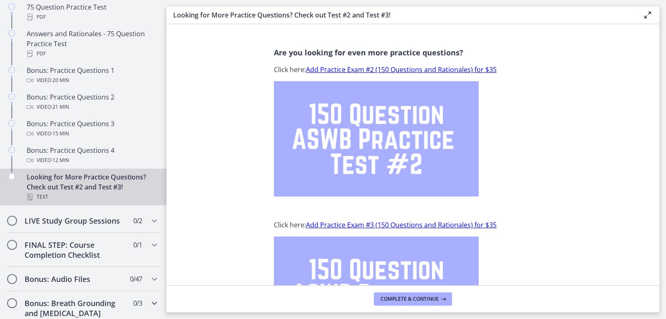
scroll to position [521, 0]
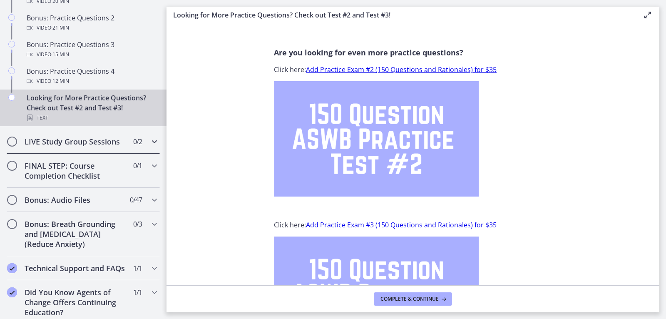
click at [49, 143] on h2 "LIVE Study Group Sessions" at bounding box center [76, 142] width 102 height 10
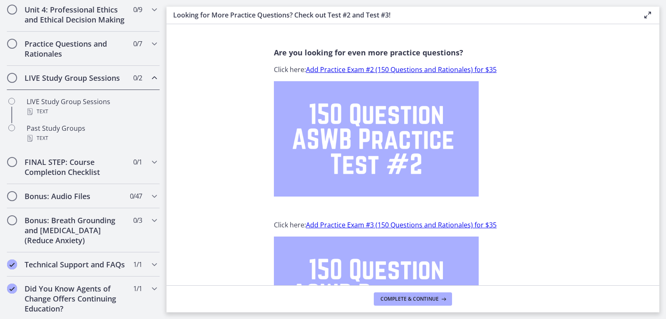
scroll to position [372, 0]
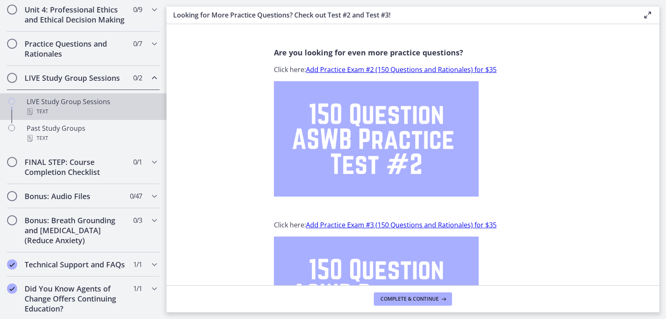
click at [66, 100] on div "LIVE Study Group Sessions Text" at bounding box center [92, 107] width 130 height 20
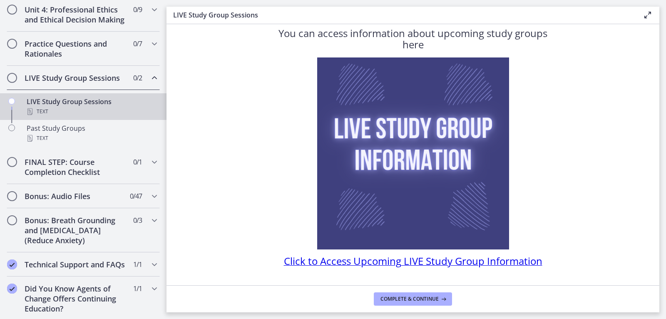
scroll to position [42, 0]
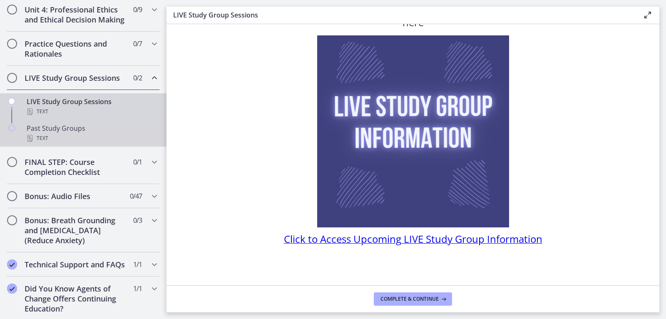
click at [56, 142] on div "Text" at bounding box center [92, 138] width 130 height 10
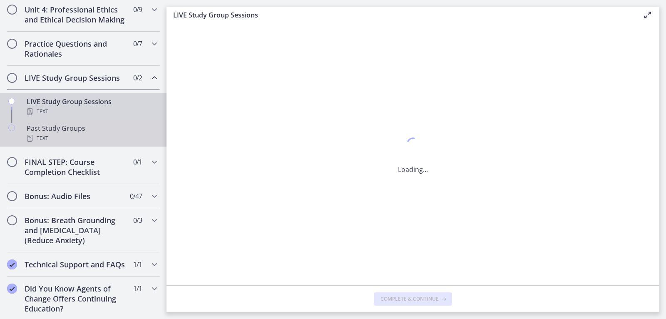
scroll to position [0, 0]
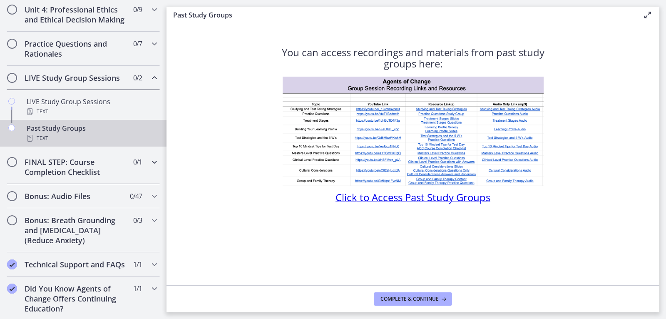
click at [60, 167] on h2 "FINAL STEP: Course Completion Checklist" at bounding box center [76, 167] width 102 height 20
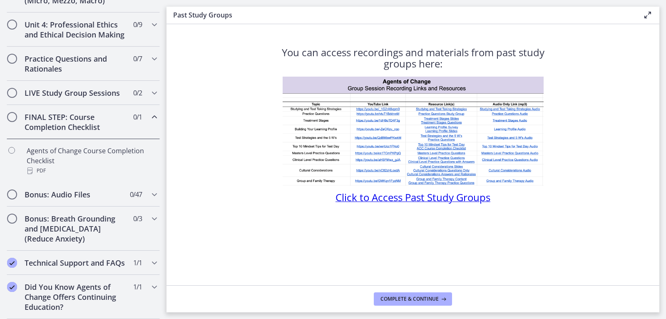
scroll to position [355, 0]
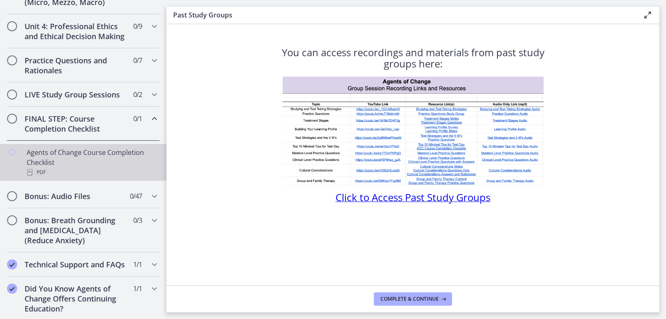
click at [63, 158] on div "Agents of Change Course Completion Checklist PDF" at bounding box center [92, 162] width 130 height 30
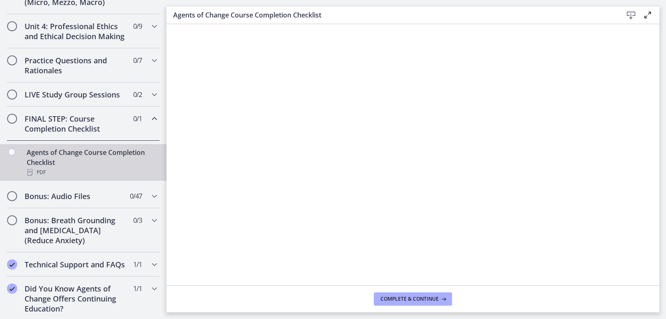
click at [439, 16] on icon at bounding box center [631, 15] width 10 height 10
click at [57, 191] on h2 "Bonus: Audio Files" at bounding box center [76, 196] width 102 height 10
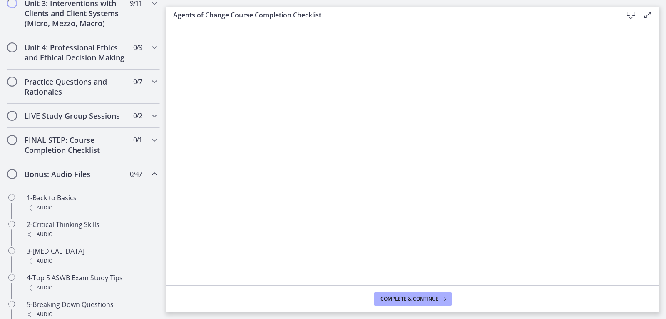
scroll to position [450, 0]
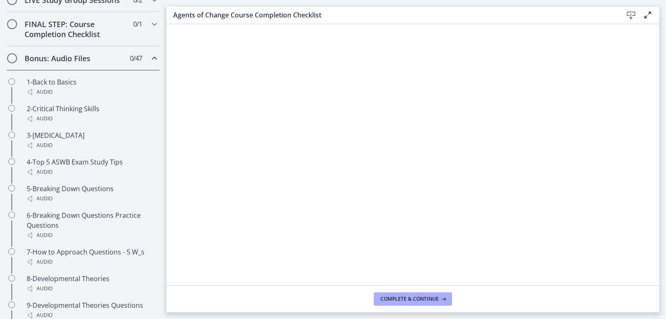
click at [80, 55] on h2 "Bonus: Audio Files" at bounding box center [76, 58] width 102 height 10
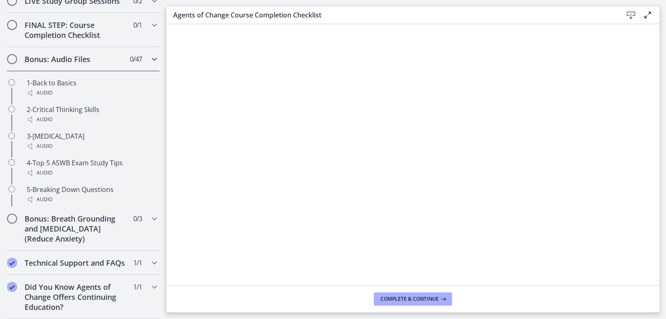
scroll to position [311, 0]
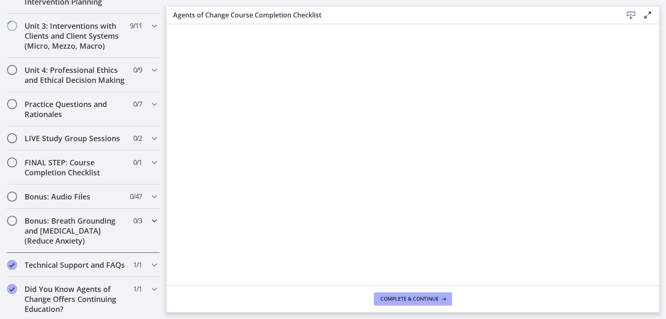
click at [52, 191] on div "Bonus: Breath Grounding and Guided Imagery (Reduce Anxiety) 0 / 3 Completed" at bounding box center [83, 231] width 153 height 44
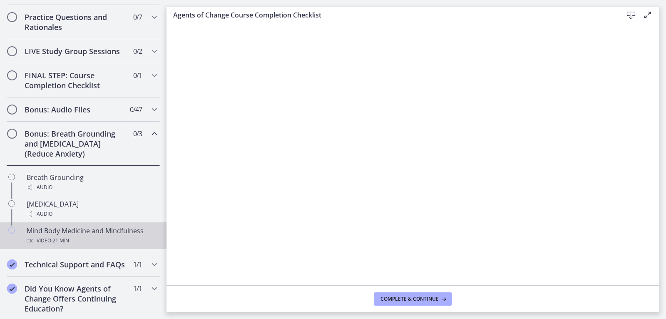
scroll to position [249, 0]
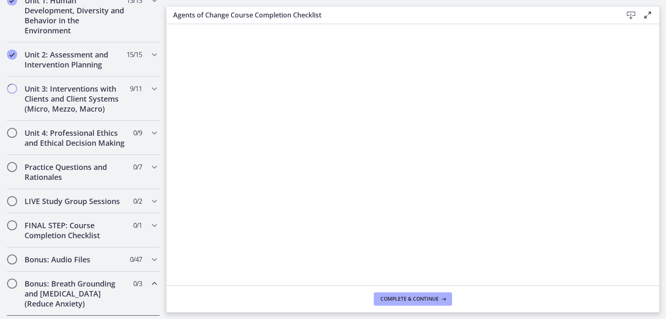
click at [64, 191] on h2 "Bonus: Breath Grounding and [MEDICAL_DATA] (Reduce Anxiety)" at bounding box center [76, 293] width 102 height 30
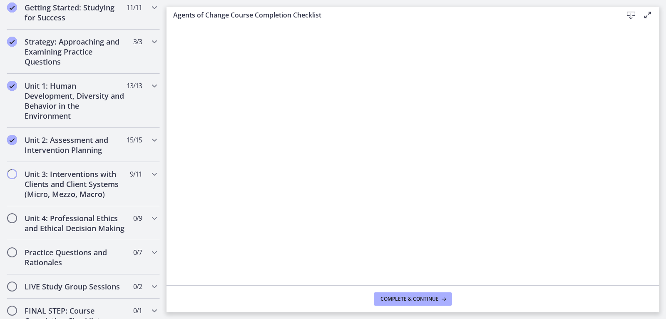
scroll to position [162, 0]
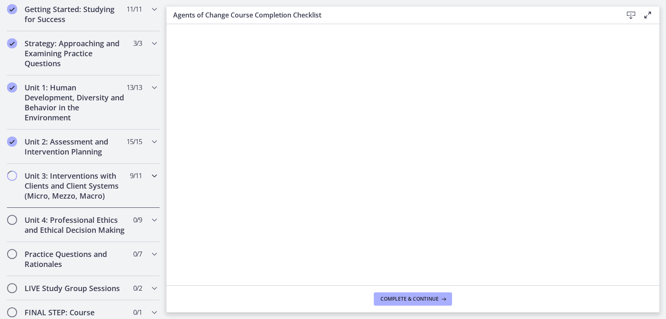
click at [78, 164] on div "Unit 3: Interventions with Clients and Client Systems (Micro, Mezzo, Macro) 9 /…" at bounding box center [83, 186] width 153 height 44
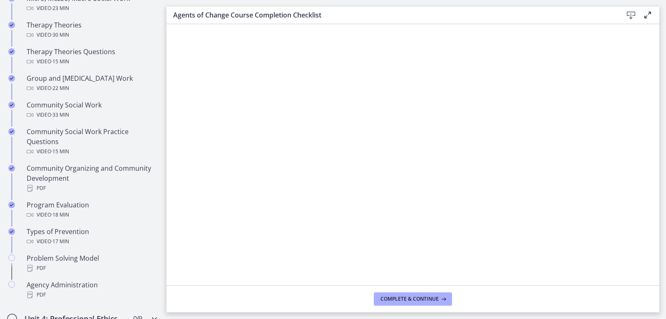
scroll to position [461, 0]
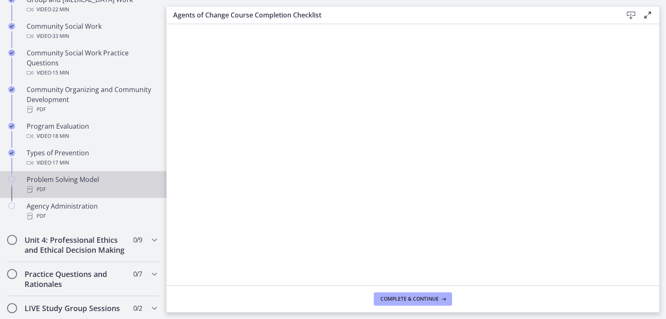
click at [65, 176] on div "Problem Solving Model PDF" at bounding box center [92, 184] width 130 height 20
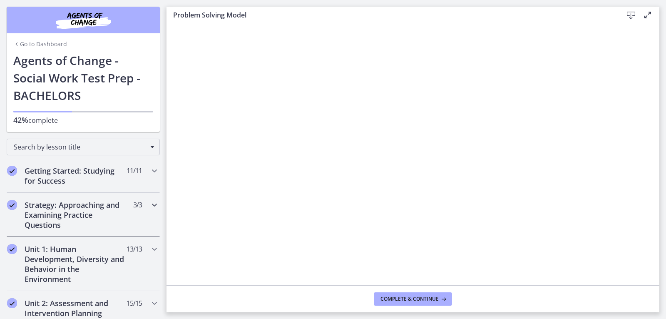
click at [153, 191] on icon "Chapters" at bounding box center [154, 205] width 10 height 10
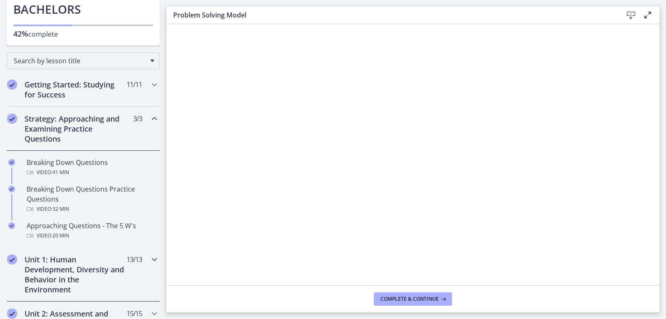
scroll to position [150, 0]
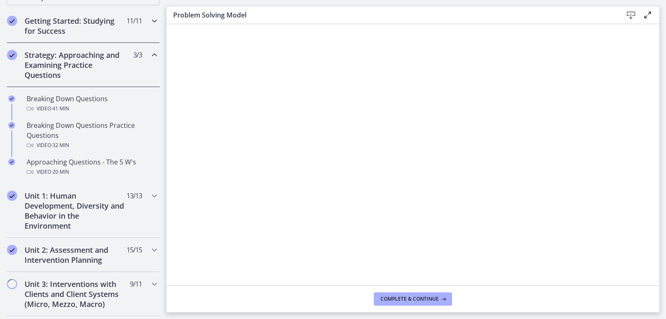
click at [154, 22] on icon "Chapters" at bounding box center [154, 21] width 10 height 10
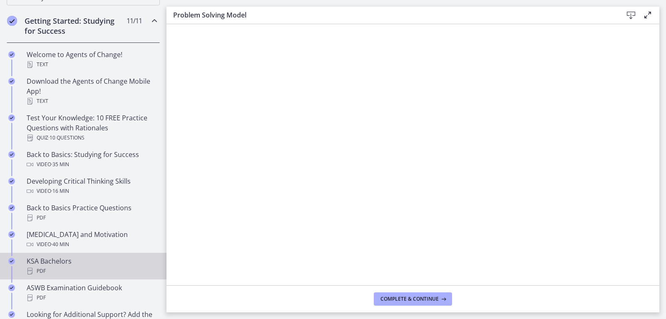
click at [45, 191] on div "PDF" at bounding box center [92, 271] width 130 height 10
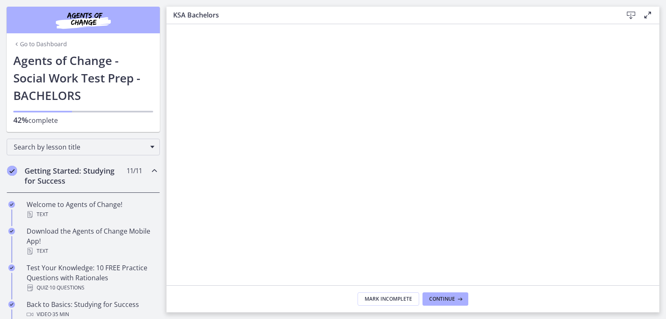
click at [57, 177] on h2 "Getting Started: Studying for Success" at bounding box center [76, 176] width 102 height 20
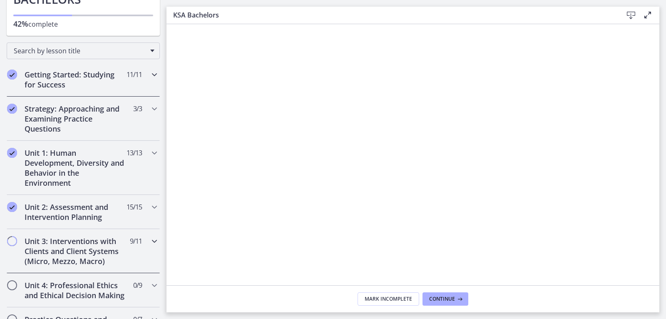
scroll to position [150, 0]
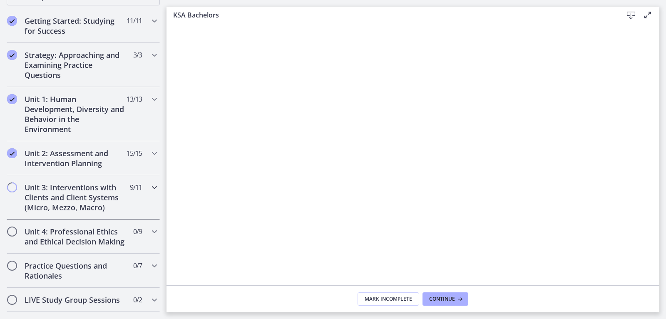
click at [74, 191] on h2 "Unit 3: Interventions with Clients and Client Systems (Micro, Mezzo, Macro)" at bounding box center [76, 197] width 102 height 30
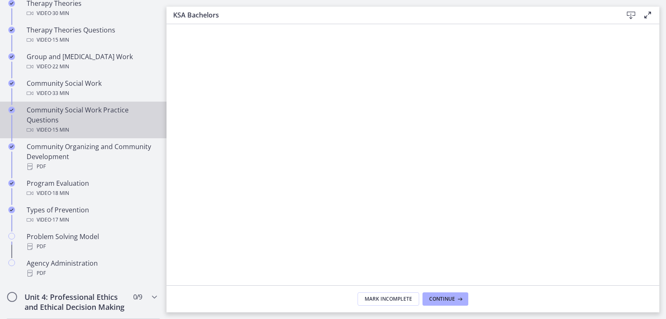
scroll to position [450, 0]
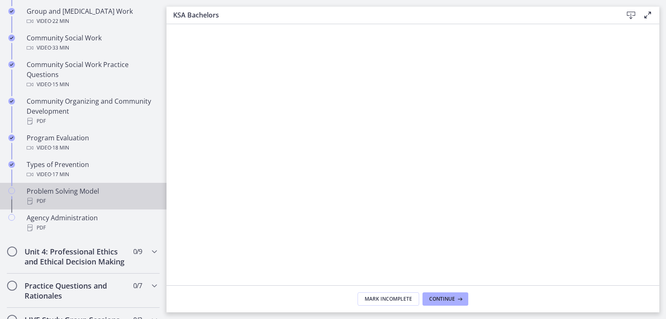
click at [63, 187] on div "Problem Solving Model PDF" at bounding box center [92, 196] width 130 height 20
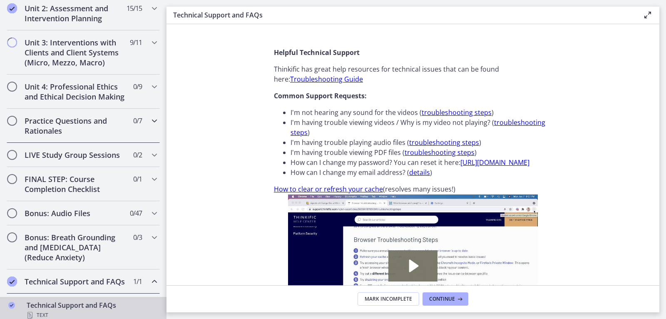
scroll to position [300, 0]
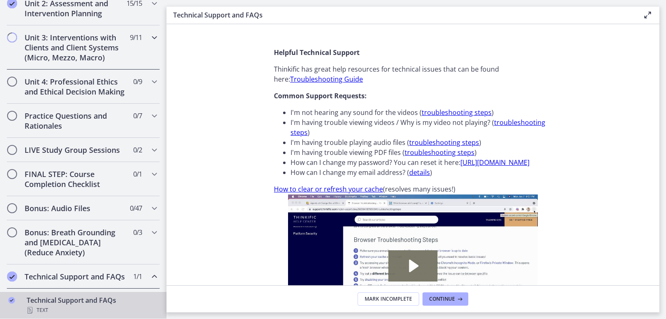
click at [76, 57] on h2 "Unit 3: Interventions with Clients and Client Systems (Micro, Mezzo, Macro)" at bounding box center [76, 47] width 102 height 30
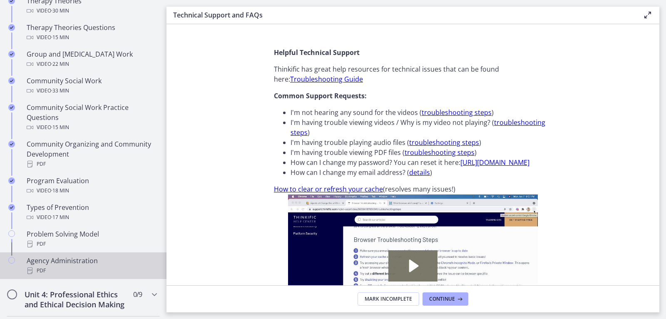
scroll to position [450, 0]
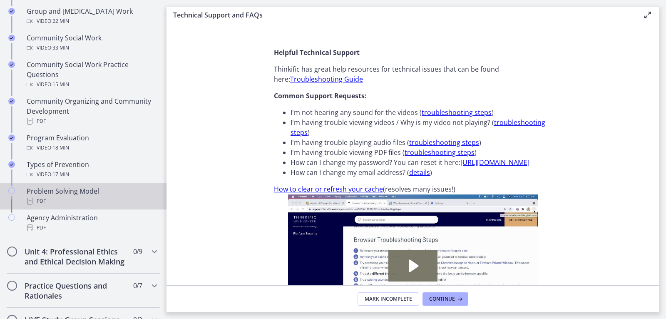
click at [49, 196] on div "PDF" at bounding box center [92, 201] width 130 height 10
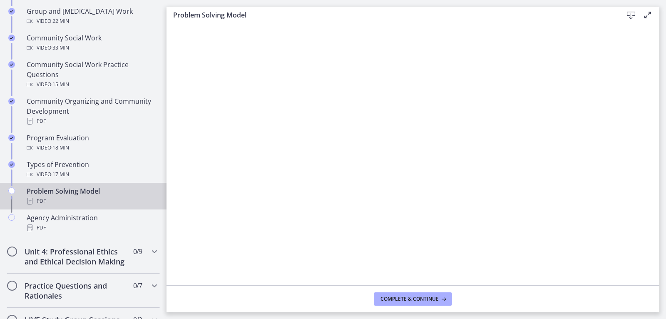
scroll to position [450, 0]
click at [391, 303] on button "Complete & continue" at bounding box center [413, 298] width 78 height 13
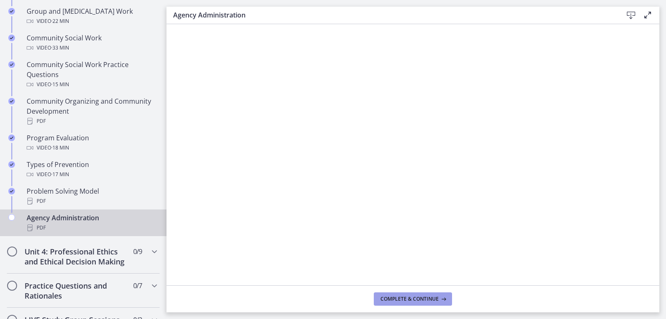
click at [401, 298] on span "Complete & continue" at bounding box center [409, 299] width 58 height 7
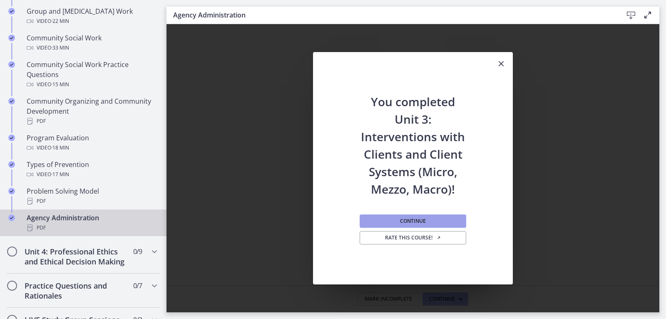
click at [426, 221] on button "Continue" at bounding box center [413, 220] width 107 height 13
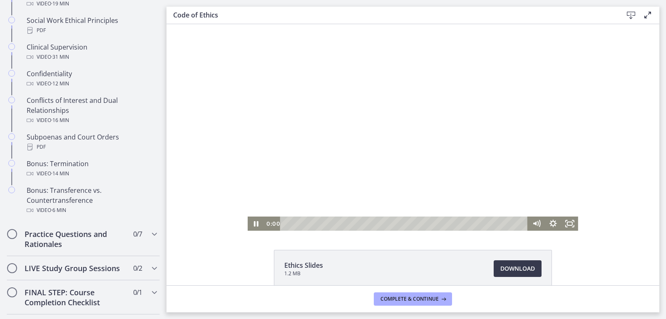
click at [275, 224] on div "0:00 0:00" at bounding box center [396, 223] width 264 height 14
click at [258, 226] on icon "Pause" at bounding box center [256, 223] width 5 height 5
click at [258, 226] on icon "Play Video" at bounding box center [257, 223] width 20 height 17
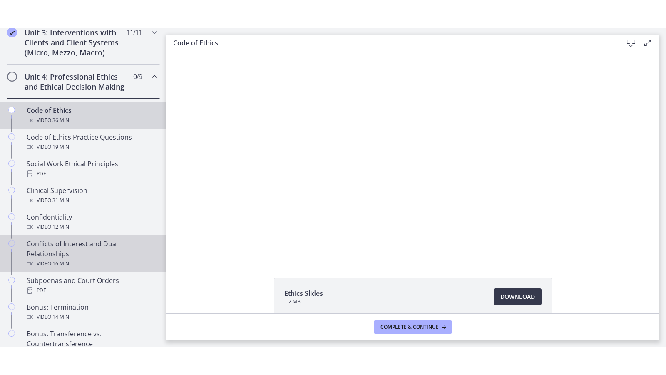
scroll to position [298, 0]
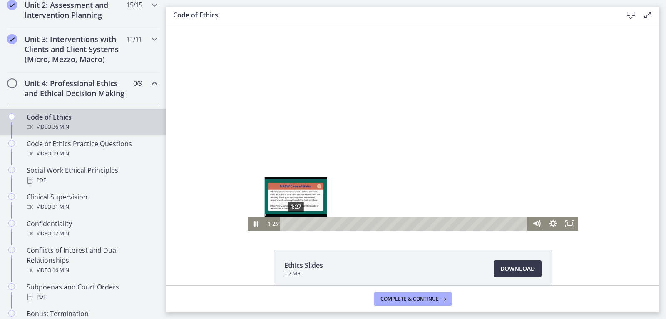
drag, startPoint x: 301, startPoint y: 222, endPoint x: 296, endPoint y: 222, distance: 4.6
click at [296, 222] on div "Playbar" at bounding box center [296, 223] width 5 height 5
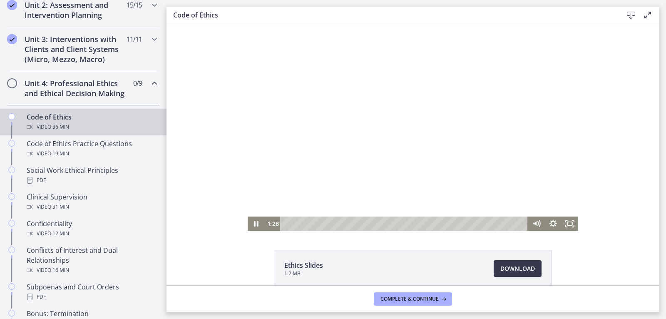
click at [422, 189] on div at bounding box center [413, 127] width 331 height 206
drag, startPoint x: 419, startPoint y: 190, endPoint x: 313, endPoint y: 185, distance: 106.3
click at [314, 185] on div at bounding box center [413, 127] width 331 height 206
click at [413, 188] on div at bounding box center [413, 127] width 331 height 206
click at [253, 222] on icon "Play Video" at bounding box center [257, 223] width 17 height 14
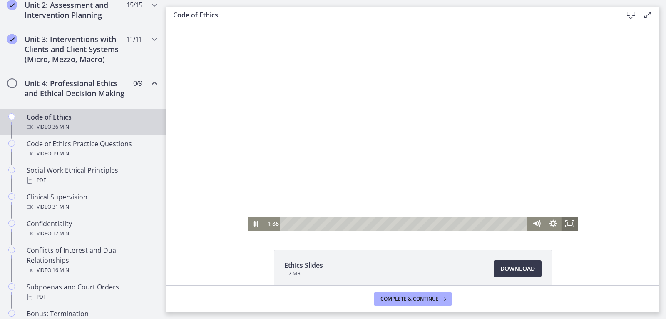
click at [571, 220] on icon "Fullscreen" at bounding box center [570, 223] width 17 height 14
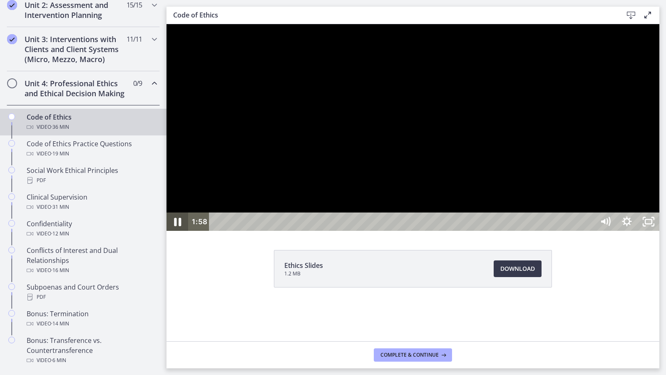
click at [178, 233] on icon "Pause" at bounding box center [177, 222] width 26 height 22
click at [167, 212] on button "Play Video" at bounding box center [178, 221] width 22 height 18
click at [167, 212] on button "Pause" at bounding box center [178, 221] width 22 height 18
click at [167, 212] on button "Play Video" at bounding box center [178, 221] width 22 height 18
click at [581, 231] on div at bounding box center [413, 127] width 493 height 206
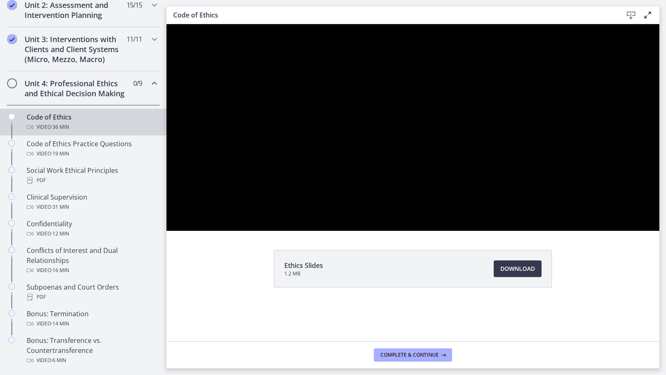
click at [167, 24] on button "Play Video: cbe64g9t4o1cl02sihb0.mp4" at bounding box center [167, 24] width 0 height 0
click at [167, 24] on button "Pause: cbe64g9t4o1cl02sihb0.mp4" at bounding box center [167, 24] width 0 height 0
